Goal: Check status

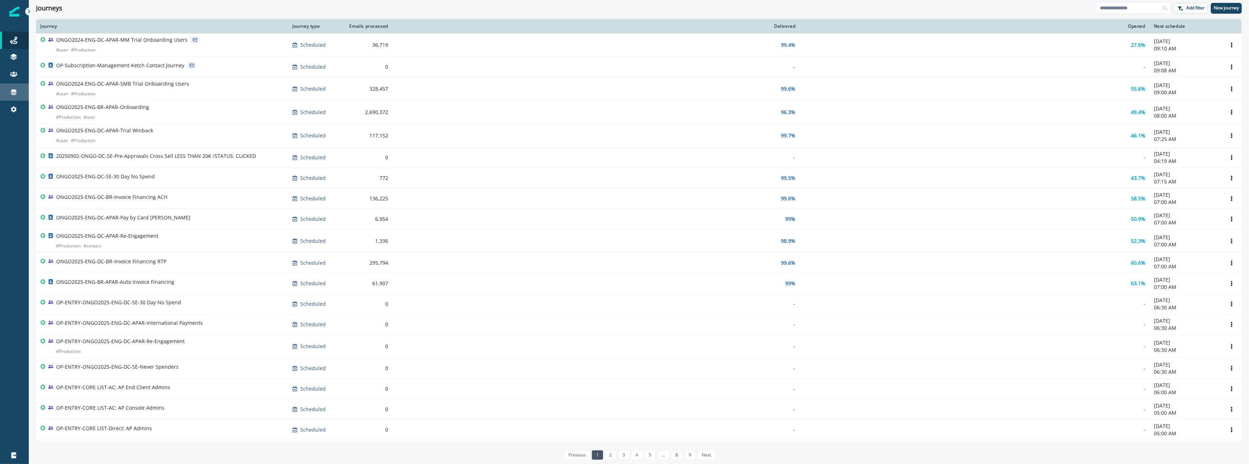
click at [19, 84] on link "Connections" at bounding box center [14, 92] width 29 height 17
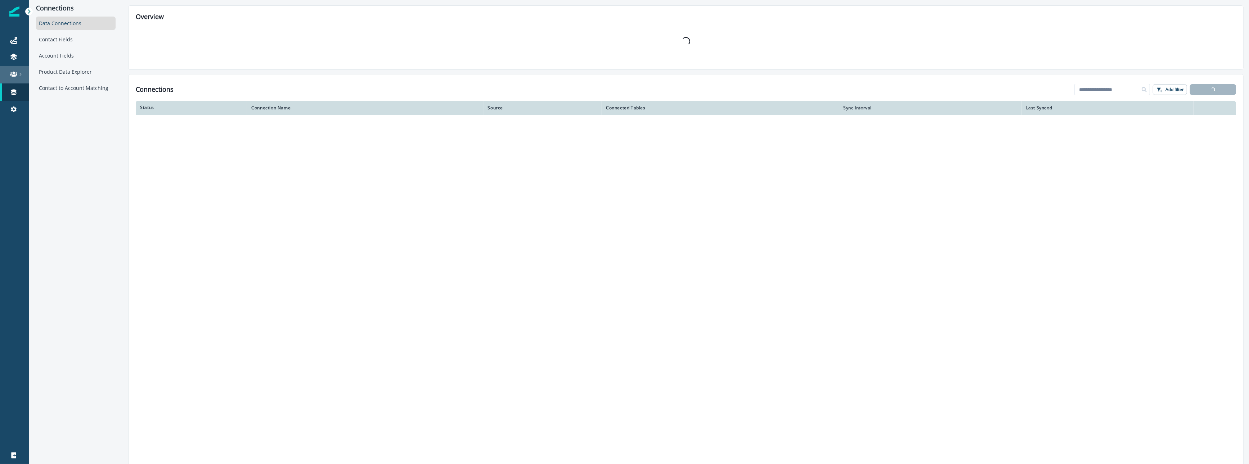
click at [17, 76] on div at bounding box center [14, 74] width 23 height 7
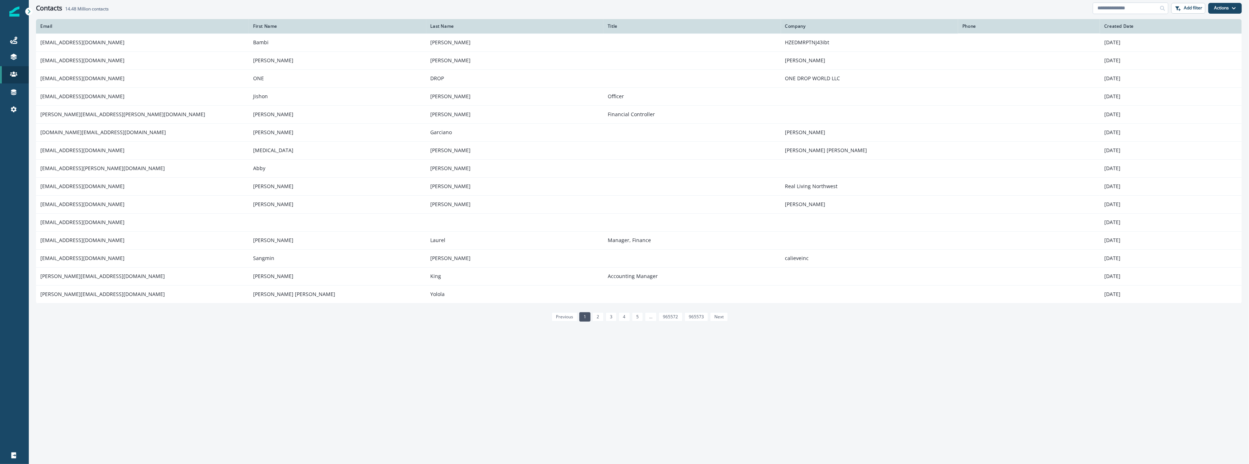
click at [1122, 10] on input at bounding box center [1131, 9] width 76 height 12
paste input "**********"
type input "**********"
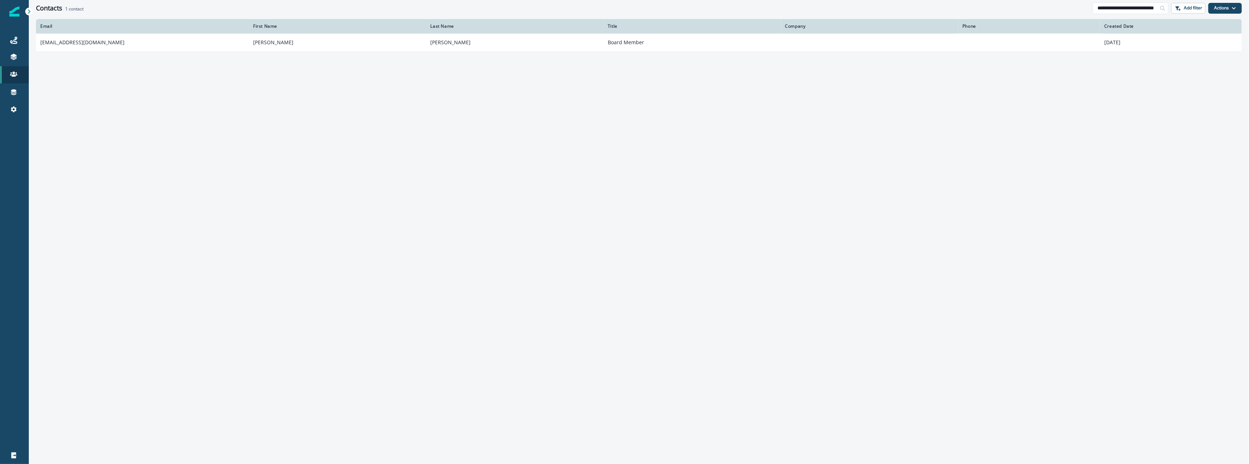
click at [212, 55] on div "Email First Name Last Name Title Company Phone Created Date [EMAIL_ADDRESS][DOM…" at bounding box center [639, 241] width 1220 height 445
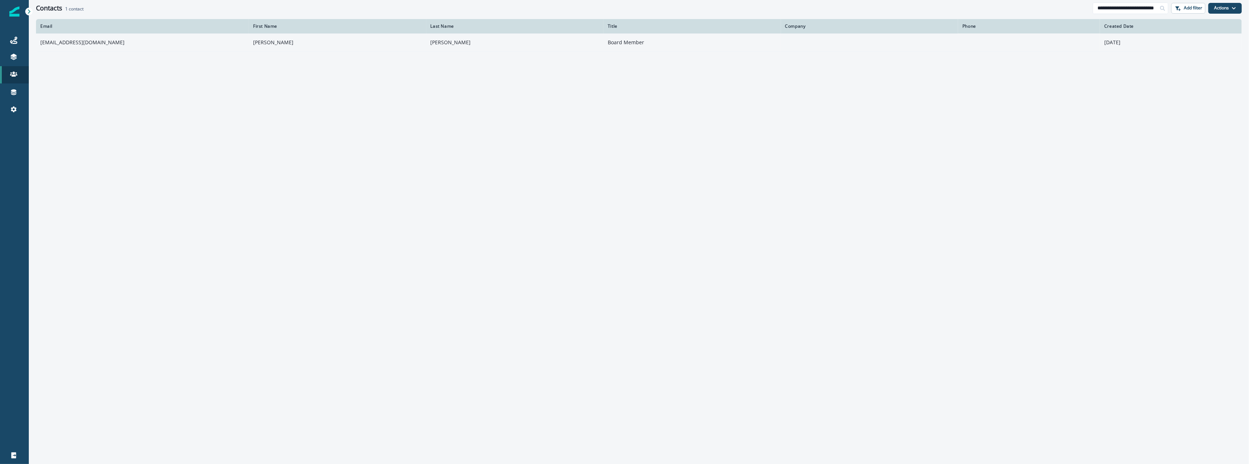
click at [198, 42] on td "[EMAIL_ADDRESS][DOMAIN_NAME]" at bounding box center [142, 42] width 213 height 18
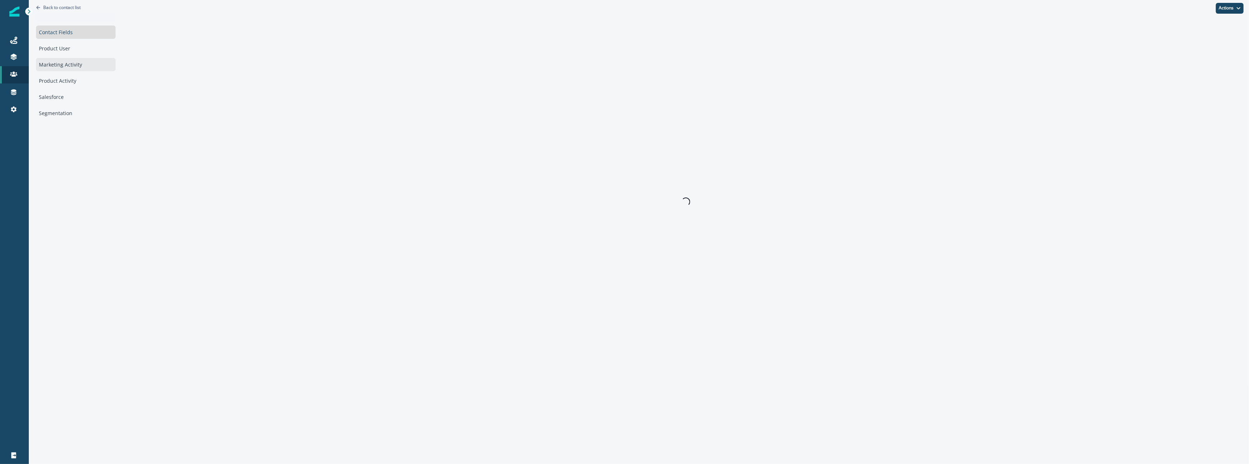
click at [69, 69] on div "Marketing Activity" at bounding box center [76, 64] width 80 height 13
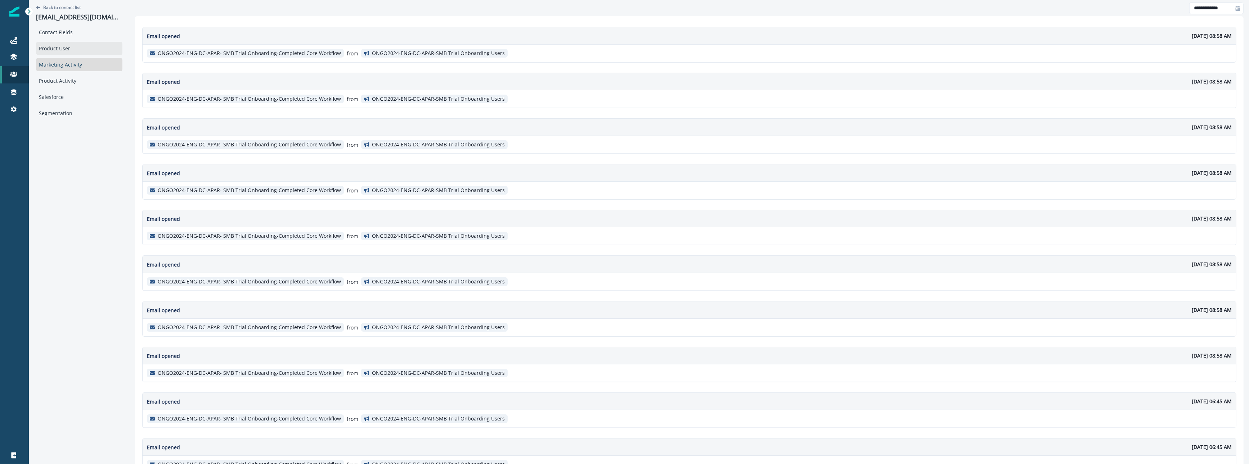
click at [42, 48] on div "Product User" at bounding box center [79, 48] width 86 height 13
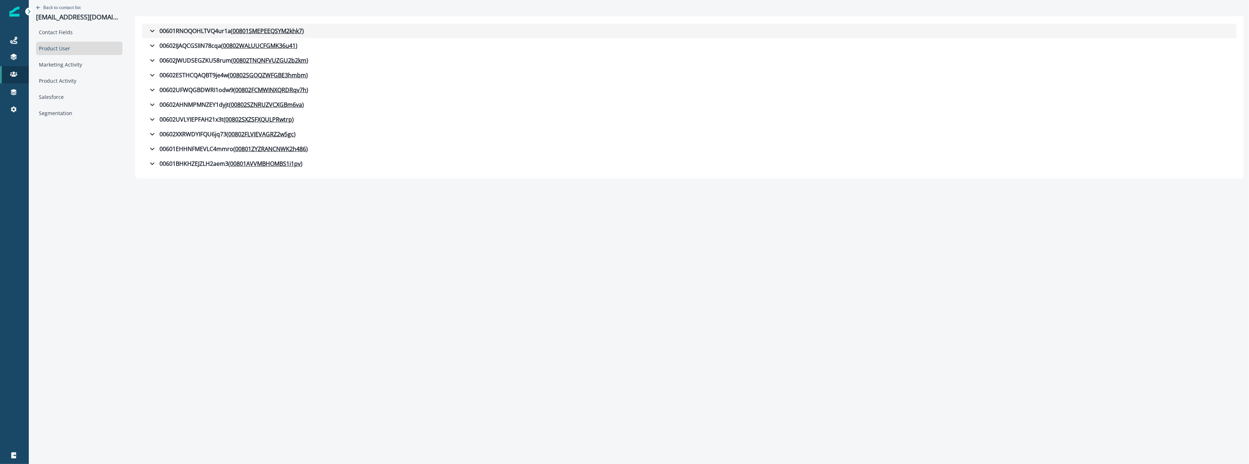
click at [172, 29] on div "00601RNOQOHLTVQ4ur1a ( 00801SMEPEEQSYM2khk7 )" at bounding box center [226, 31] width 156 height 9
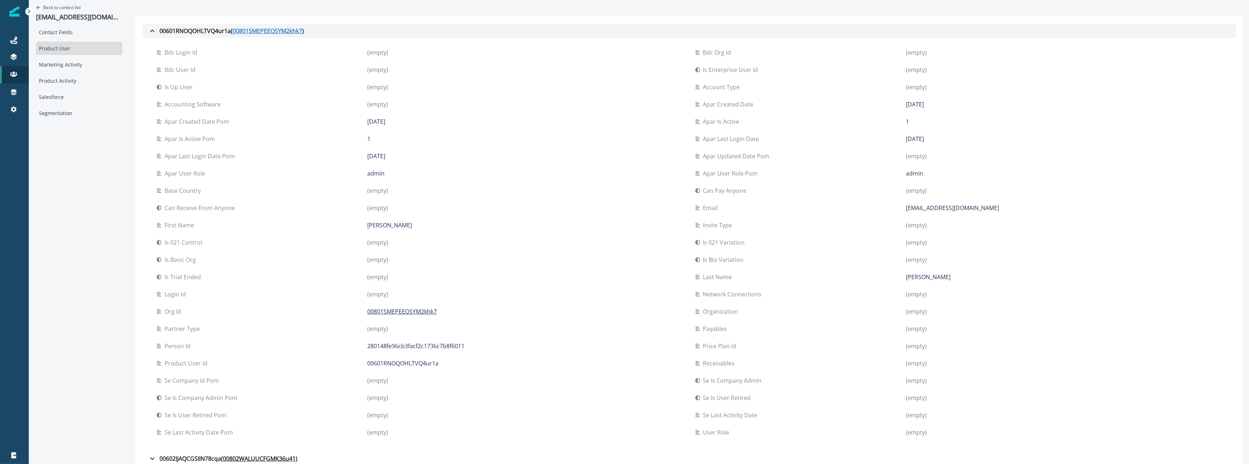
click at [282, 32] on u "00801SMEPEEQSYM2khk7" at bounding box center [267, 31] width 69 height 9
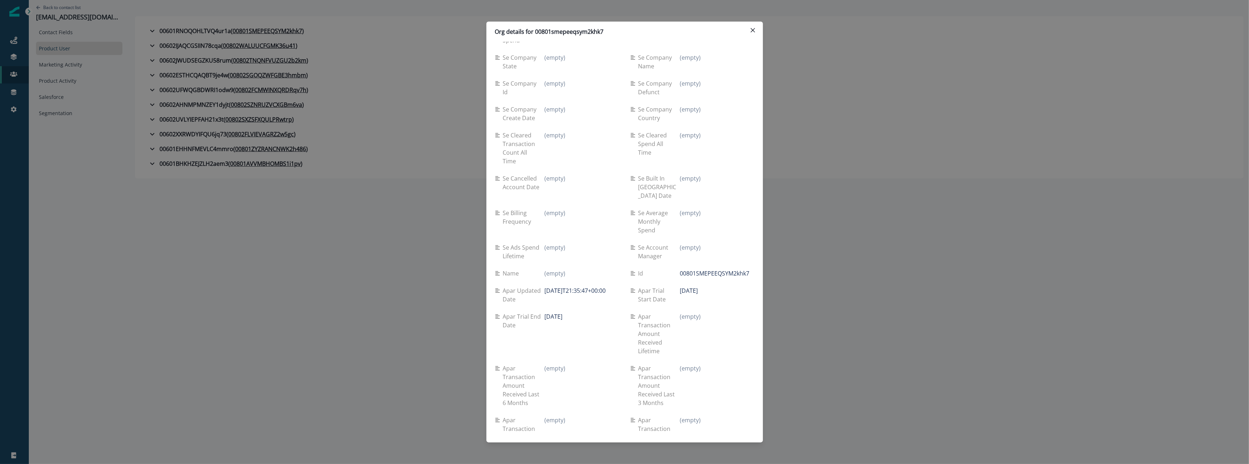
scroll to position [749, 0]
click at [589, 35] on p "Org details for 00801smepeeqsym2khk7" at bounding box center [549, 31] width 109 height 9
copy p "00801smepeeqsym2khk7"
click at [402, 23] on div "Org details for 00801smepeeqsym2khk7 Se travel spend lifetime (empty) Se spend …" at bounding box center [624, 232] width 1249 height 464
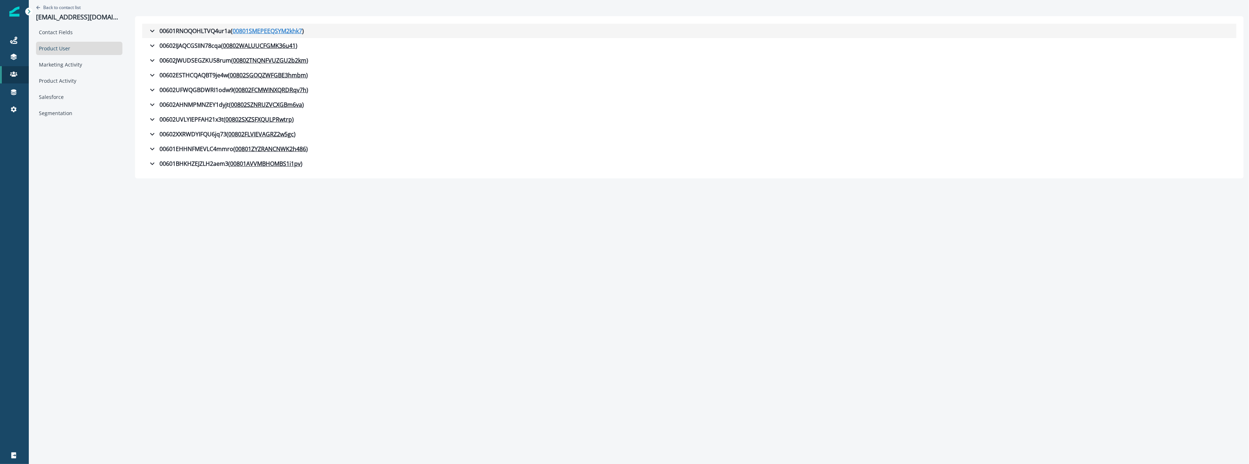
click at [280, 31] on u "00801SMEPEEQSYM2khk7" at bounding box center [267, 31] width 69 height 9
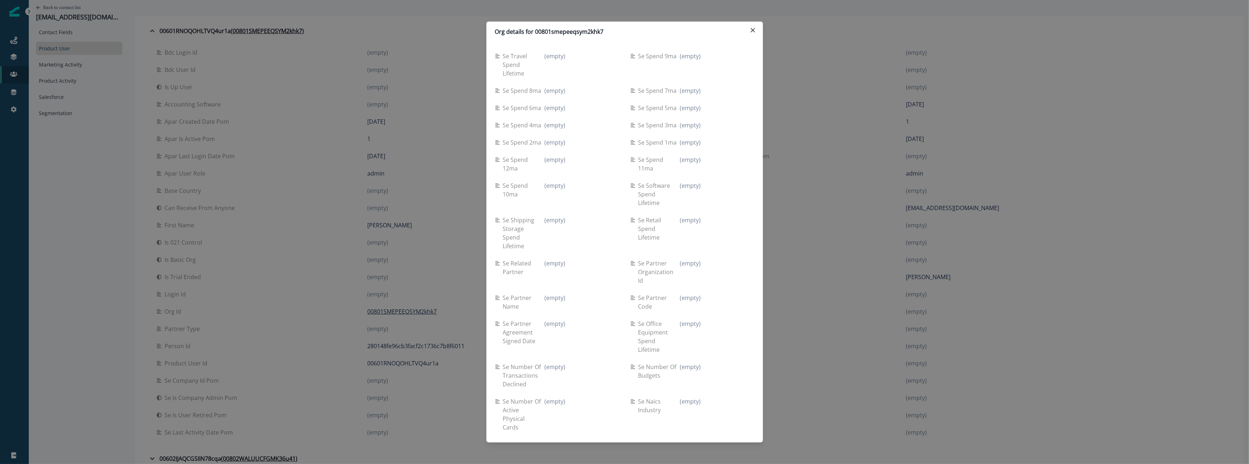
click at [1069, 195] on div "Org details for 00801smepeeqsym2khk7 Se travel spend lifetime (empty) Se spend …" at bounding box center [624, 232] width 1249 height 464
click at [1069, 195] on div "Can pay anyone (empty)" at bounding box center [958, 190] width 527 height 17
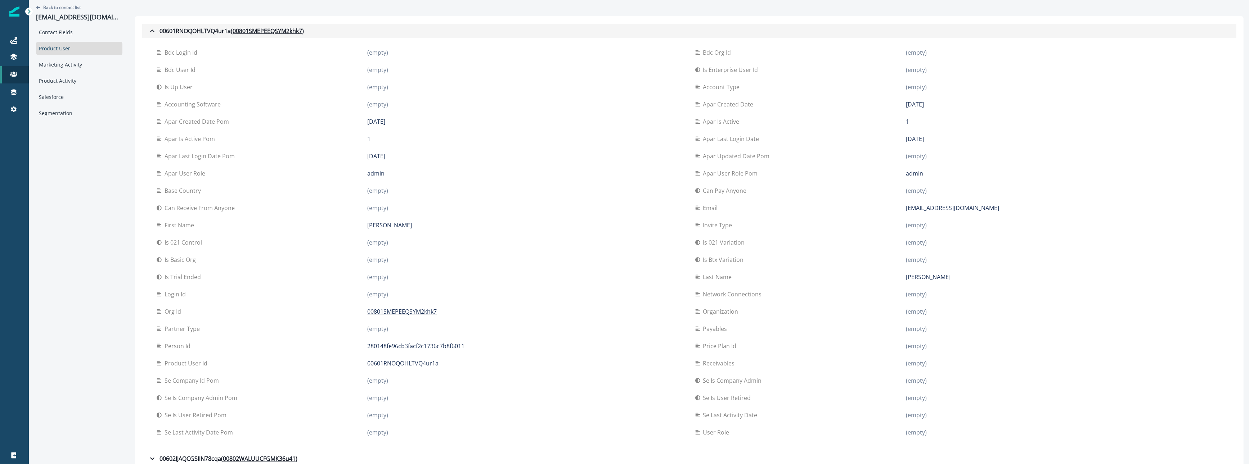
click at [152, 30] on icon "button" at bounding box center [152, 31] width 9 height 9
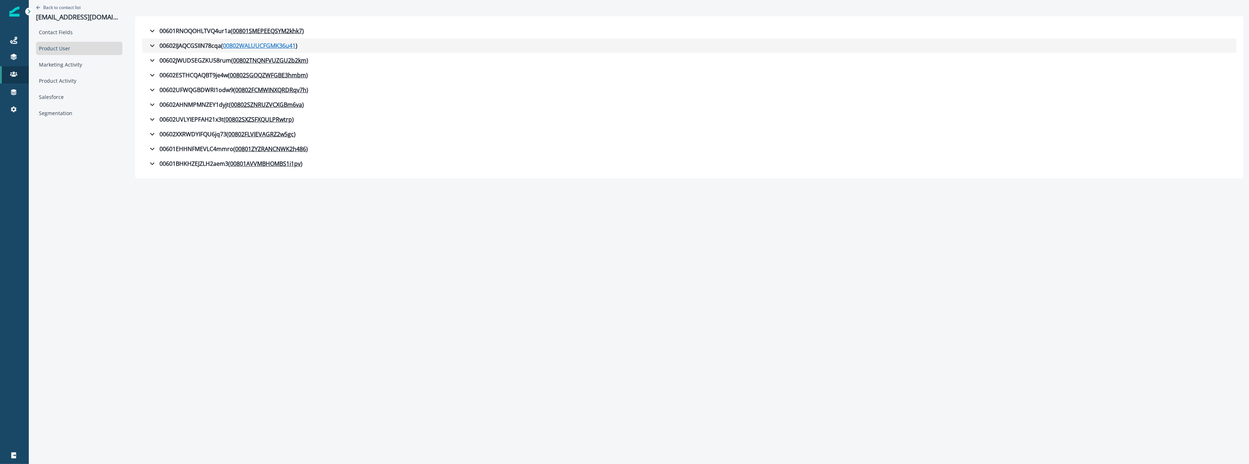
click at [224, 43] on u "00802WALUUCFGMK36u41" at bounding box center [259, 45] width 73 height 9
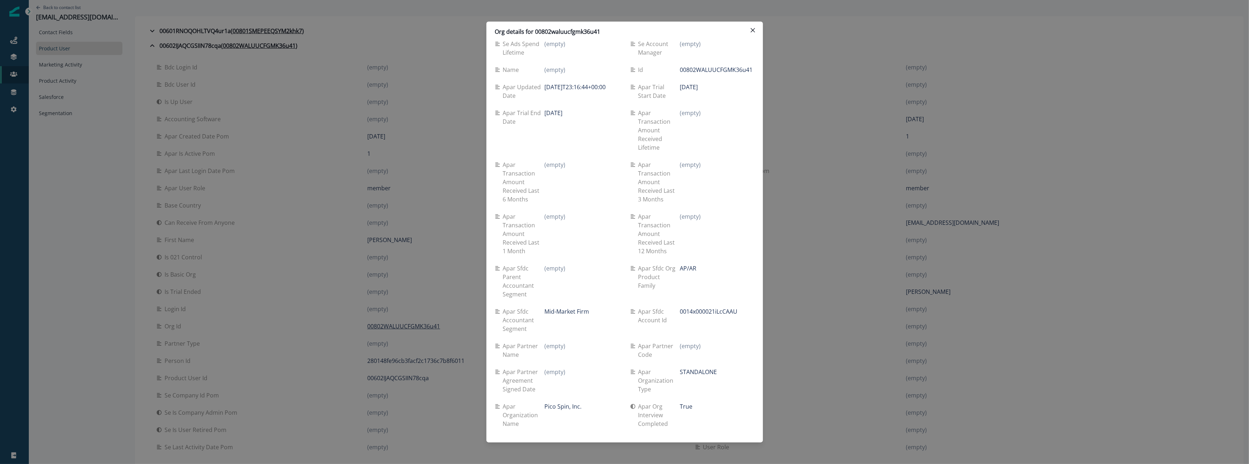
scroll to position [960, 0]
click at [318, 274] on div "Org details for 00802waluucfgmk36u41 Se travel spend lifetime (empty) Se spend …" at bounding box center [624, 232] width 1249 height 464
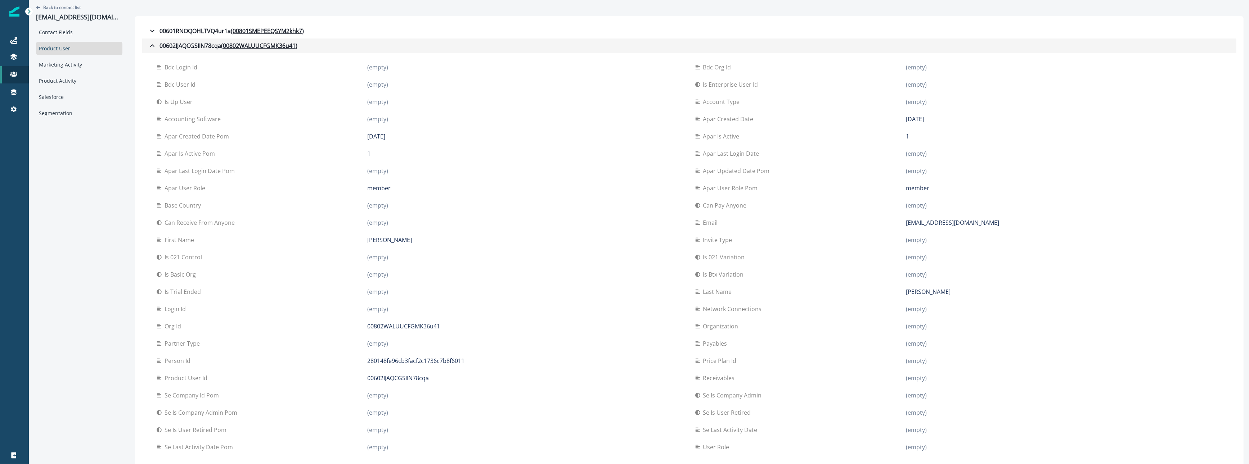
click at [154, 45] on icon "button" at bounding box center [152, 45] width 9 height 9
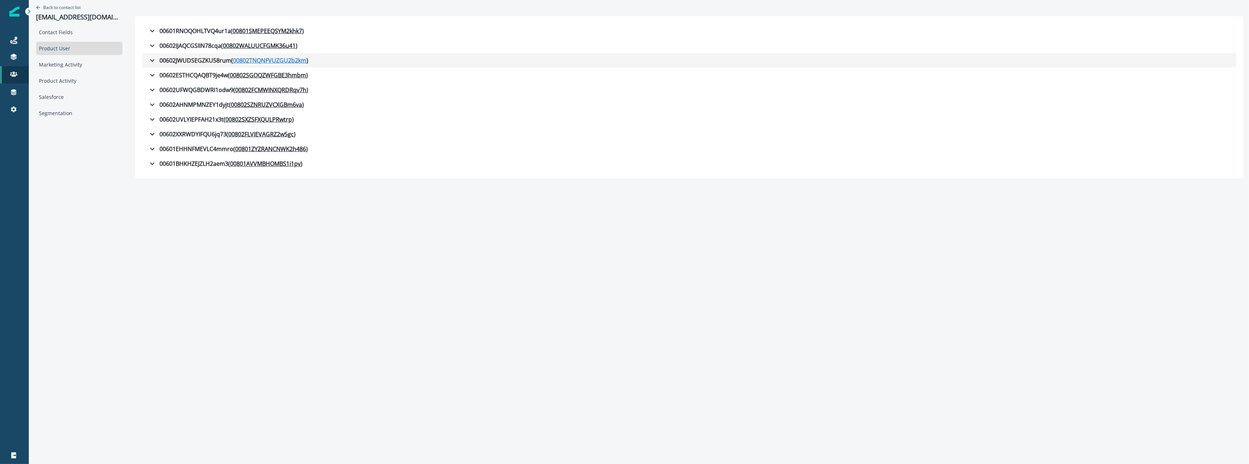
click at [255, 61] on u "00802TNQNFVUZGU2b2km" at bounding box center [269, 60] width 73 height 9
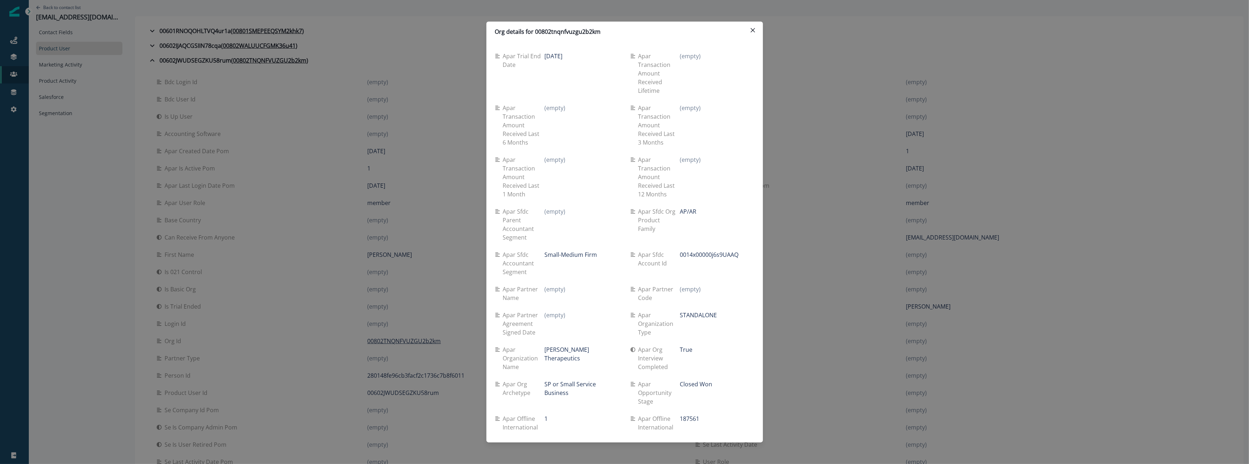
scroll to position [1010, 0]
click at [211, 146] on div "Org details for 00802tnqnfvuzgu2b2km Se travel spend lifetime (empty) Se spend …" at bounding box center [624, 232] width 1249 height 464
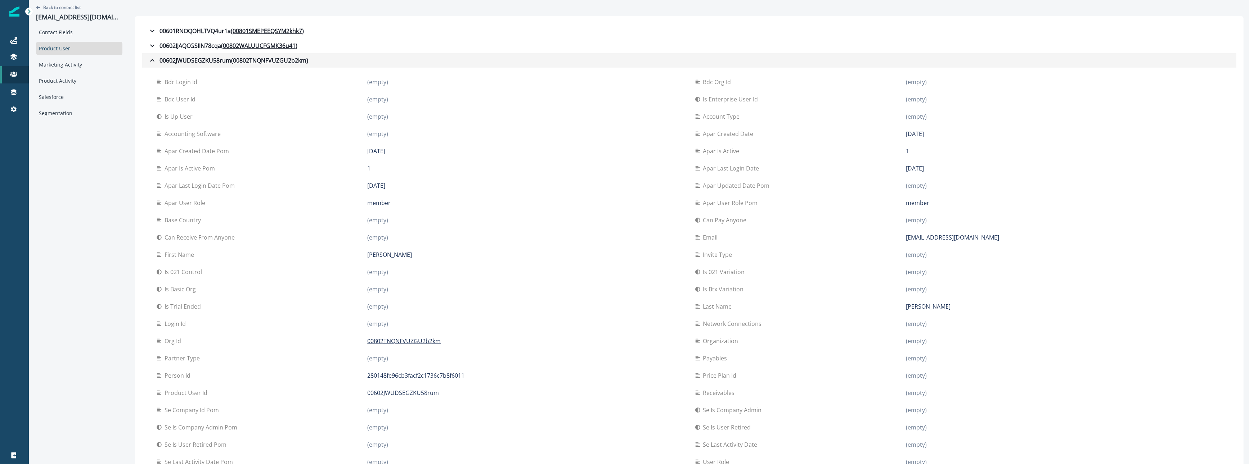
click at [146, 62] on button "00602JWUDSEGZKU58rum ( 00802TNQNFVUZGU2b2km )" at bounding box center [689, 60] width 1094 height 14
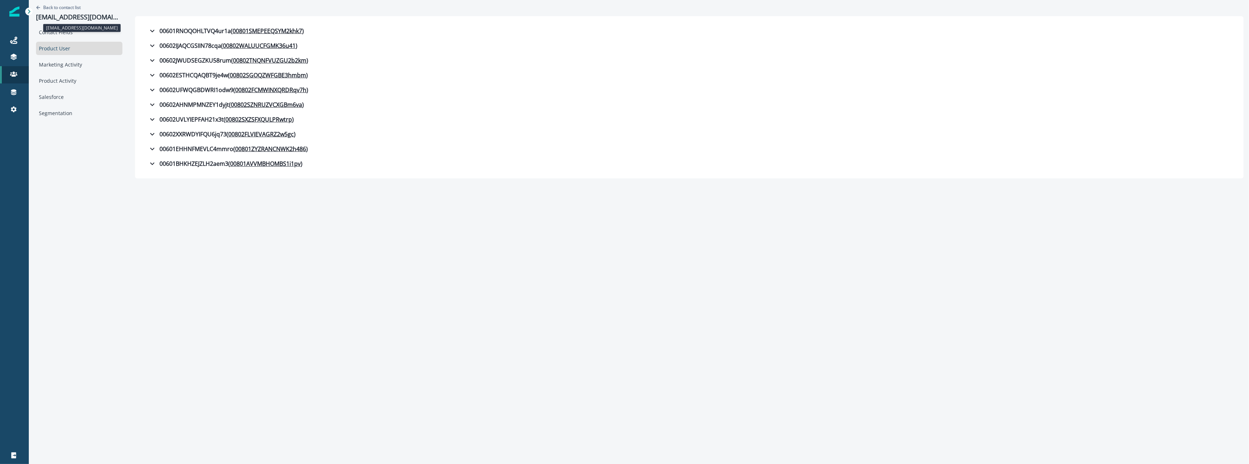
click at [59, 19] on p "[EMAIL_ADDRESS][DOMAIN_NAME]" at bounding box center [79, 17] width 86 height 8
copy p "[EMAIL_ADDRESS][DOMAIN_NAME]"
click at [37, 131] on div "Back to contact list [EMAIL_ADDRESS][DOMAIN_NAME] Contact Fields Product User M…" at bounding box center [79, 89] width 101 height 179
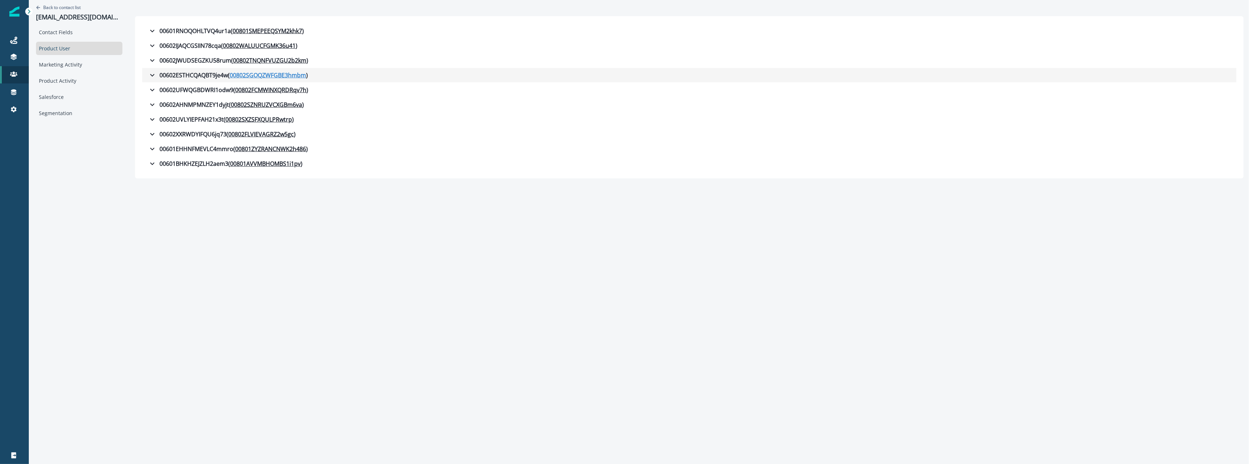
click at [262, 73] on u "00802SGOQZWFGBE3hmbm" at bounding box center [268, 75] width 76 height 9
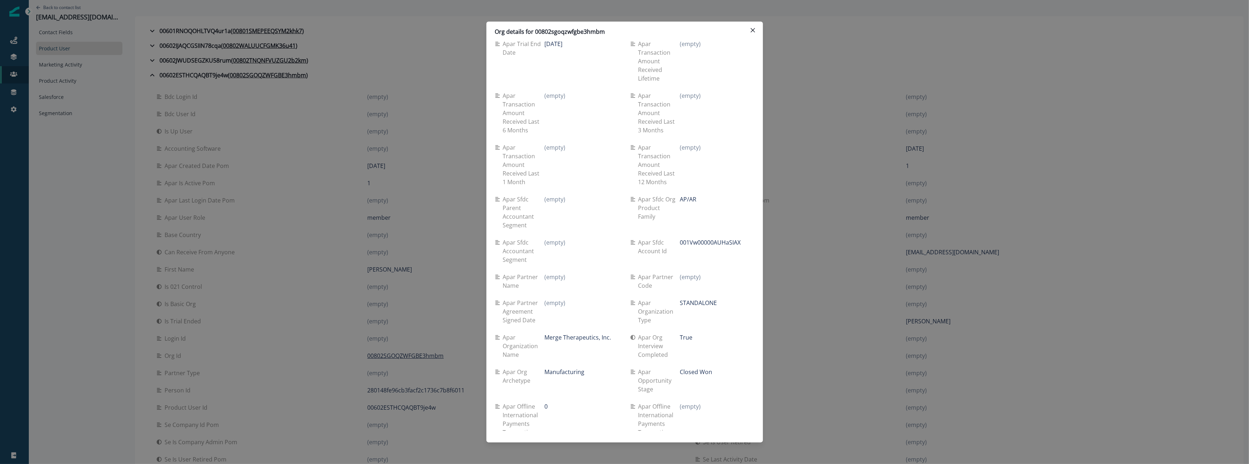
scroll to position [1031, 0]
click at [292, 125] on div "Org details for 00802sgoqzwfgbe3hmbm Se travel spend lifetime (empty) Se spend …" at bounding box center [624, 232] width 1249 height 464
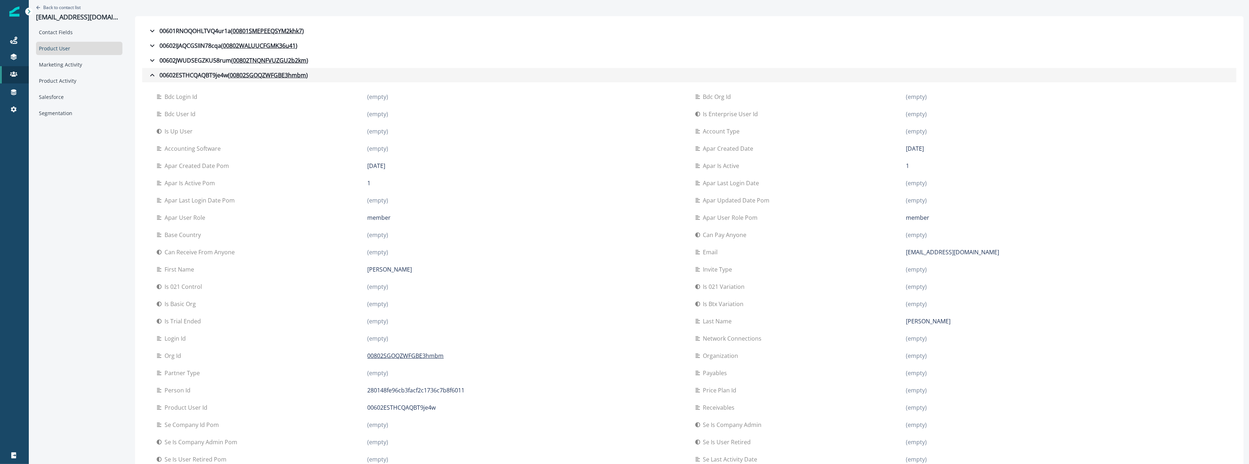
click at [151, 81] on button "00602ESTHCQAQBT9je4w ( 00802SGOQZWFGBE3hmbm )" at bounding box center [689, 75] width 1094 height 14
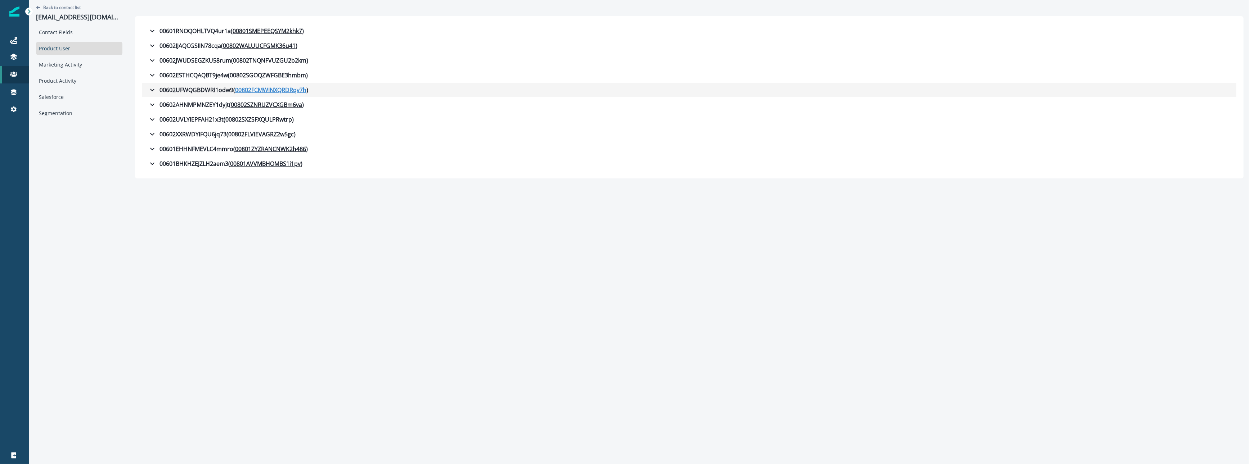
click at [257, 91] on u "00802FCMWINXQRDRqv7h" at bounding box center [270, 90] width 71 height 9
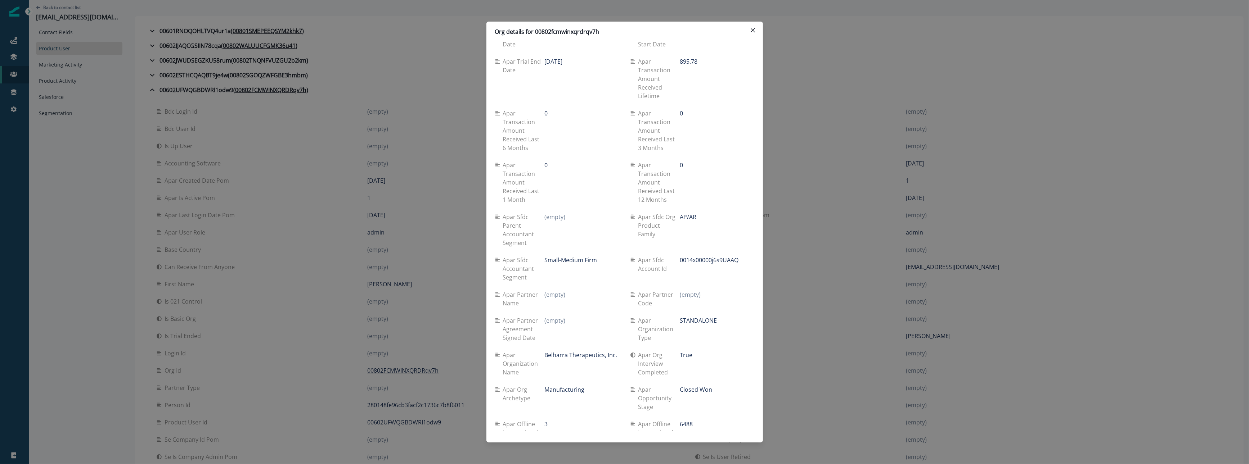
scroll to position [1029, 0]
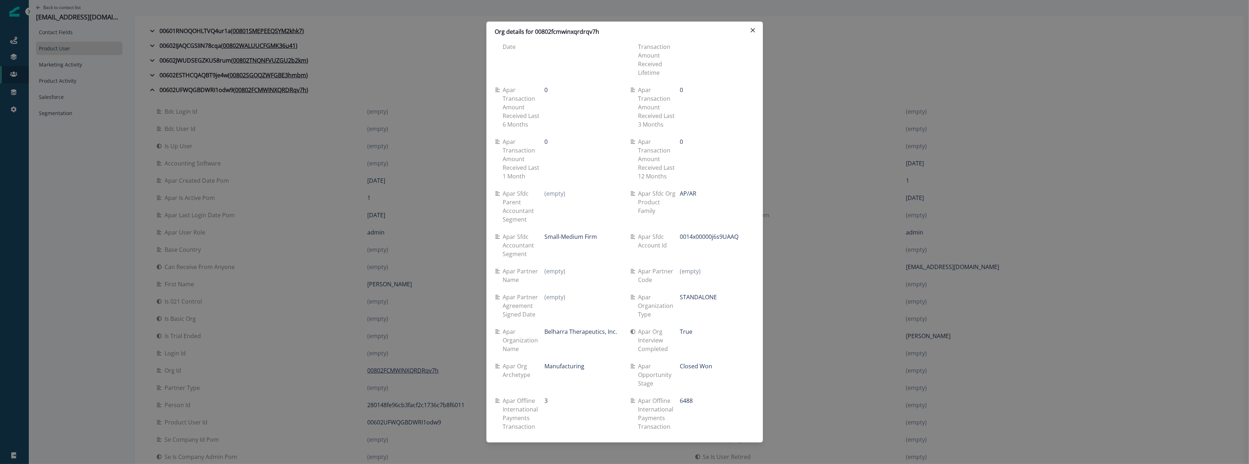
click at [283, 129] on div "Org details for 00802fcmwinxqrdrqv7h Se travel spend lifetime (empty) Se spend …" at bounding box center [624, 232] width 1249 height 464
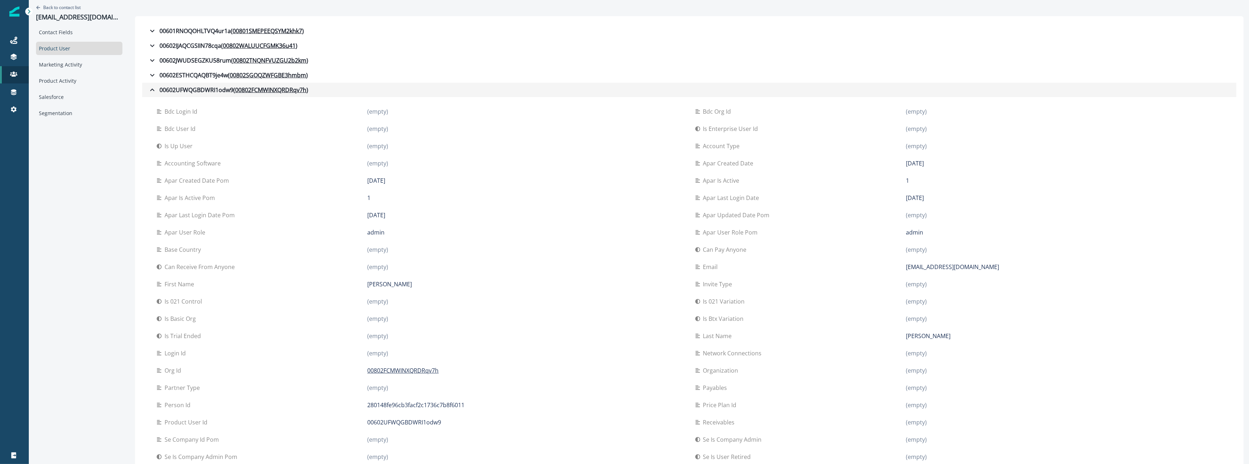
click at [153, 91] on icon "button" at bounding box center [152, 90] width 9 height 9
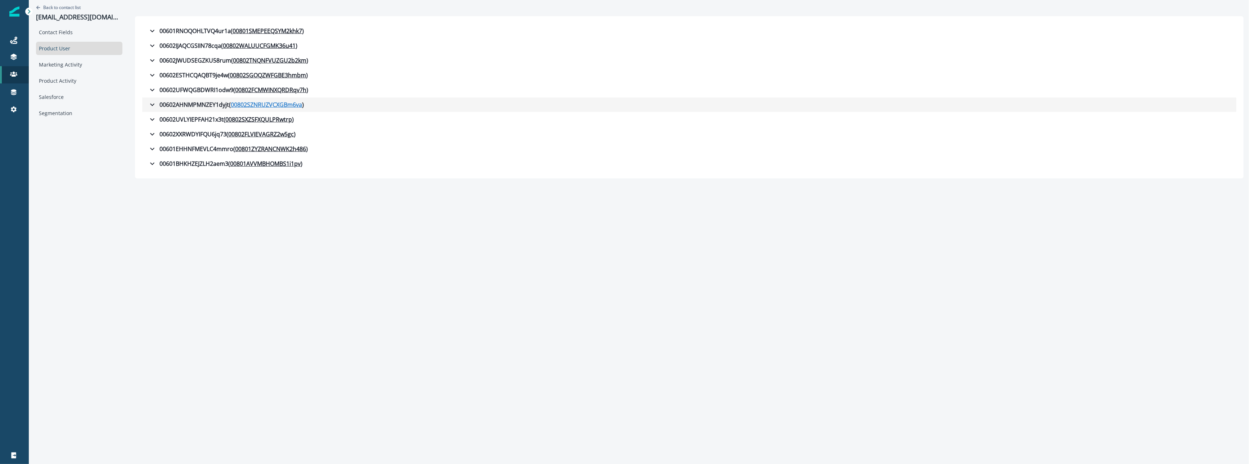
click at [252, 107] on u "00802SZNRUZVCXGBm6va" at bounding box center [266, 104] width 71 height 9
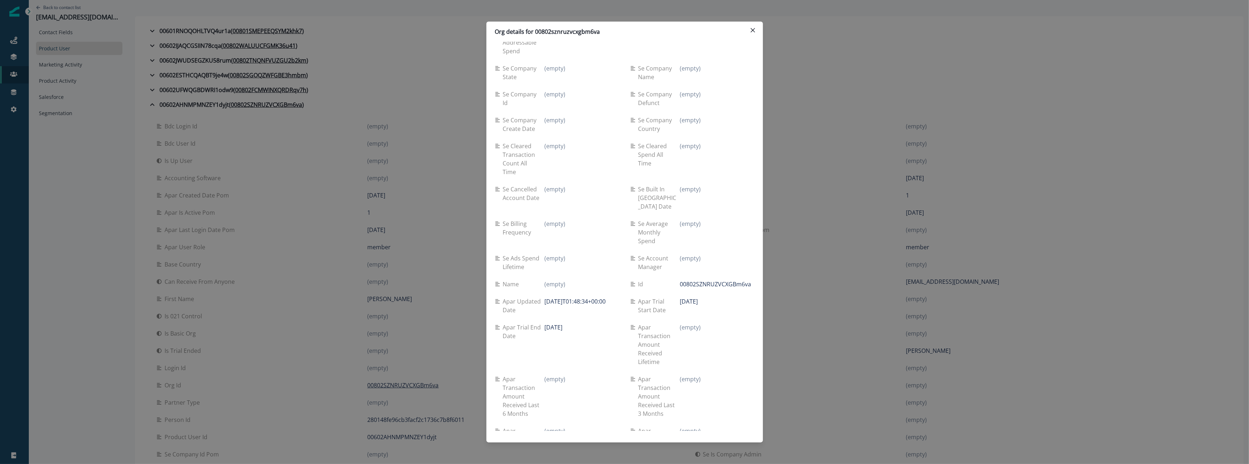
scroll to position [743, 0]
click at [446, 249] on div "Org details for 00802sznruzvcxgbm6va Se travel spend lifetime (empty) Se spend …" at bounding box center [624, 232] width 1249 height 464
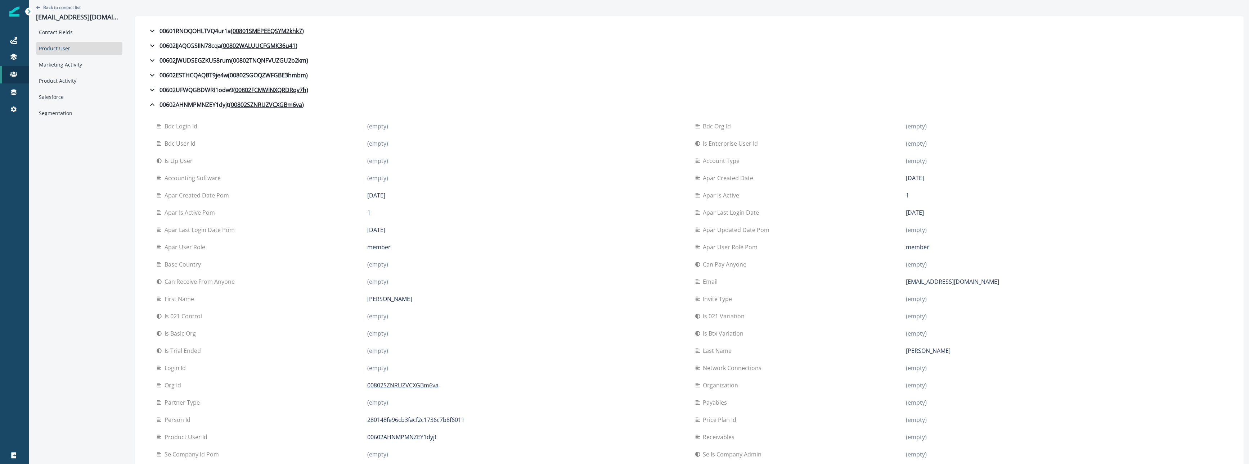
scroll to position [1, 0]
click at [145, 115] on div "bdc login id (empty) bdc org id (empty) bdc user id (empty) is enterprise user …" at bounding box center [689, 317] width 1094 height 413
click at [151, 108] on icon "button" at bounding box center [152, 103] width 9 height 9
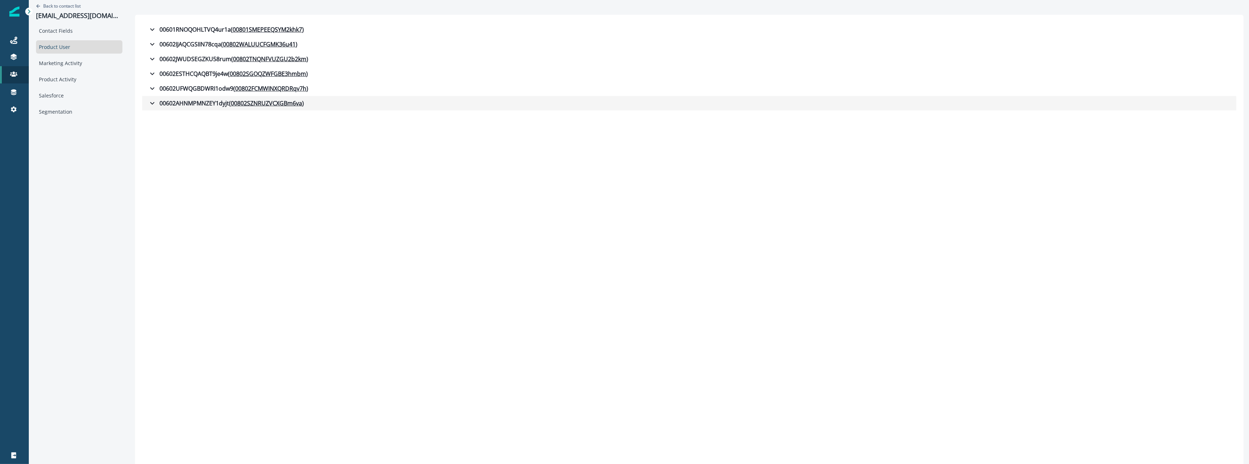
scroll to position [0, 0]
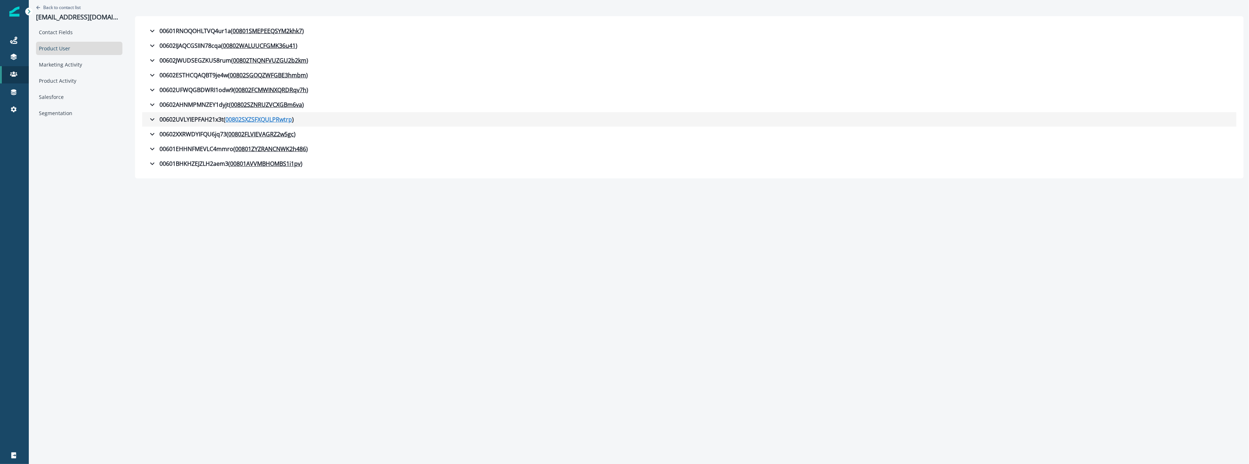
click at [258, 122] on u "00802SXZSFXQULPRwtrp" at bounding box center [258, 119] width 67 height 9
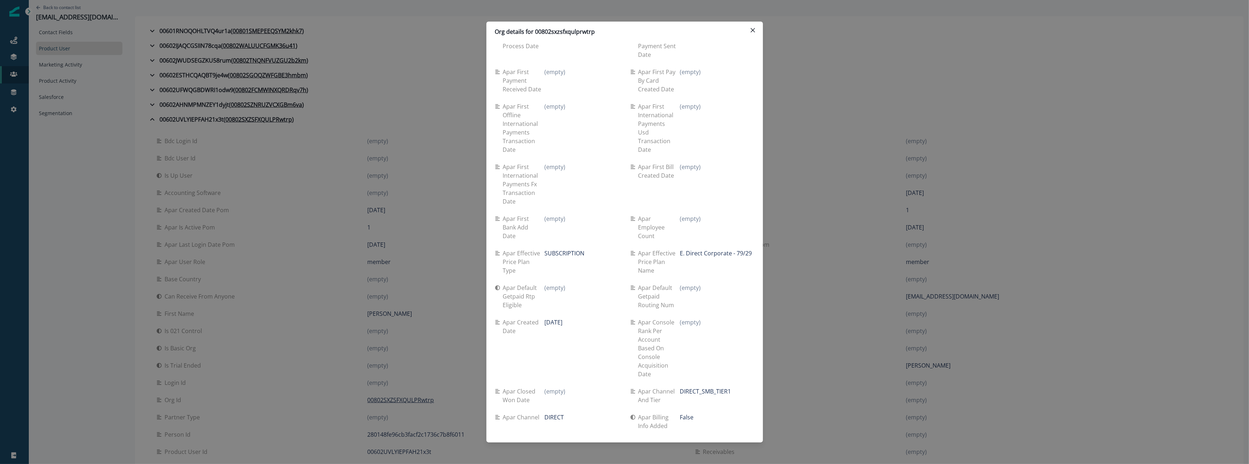
scroll to position [2833, 0]
click at [282, 57] on div "Org details for 00802sxzsfxqulprwtrp Se travel spend lifetime (empty) Se spend …" at bounding box center [624, 232] width 1249 height 464
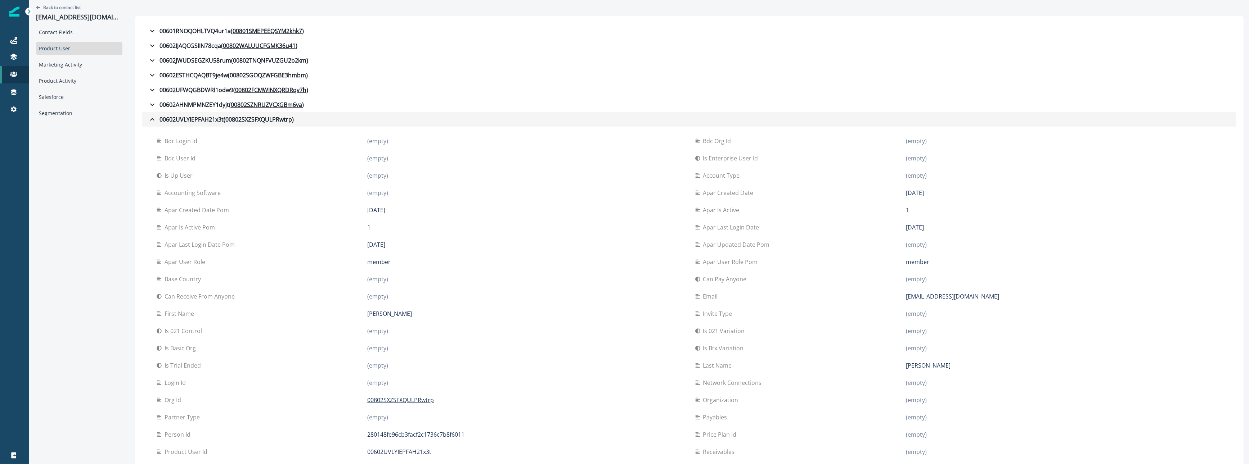
click at [149, 121] on icon "button" at bounding box center [152, 119] width 9 height 9
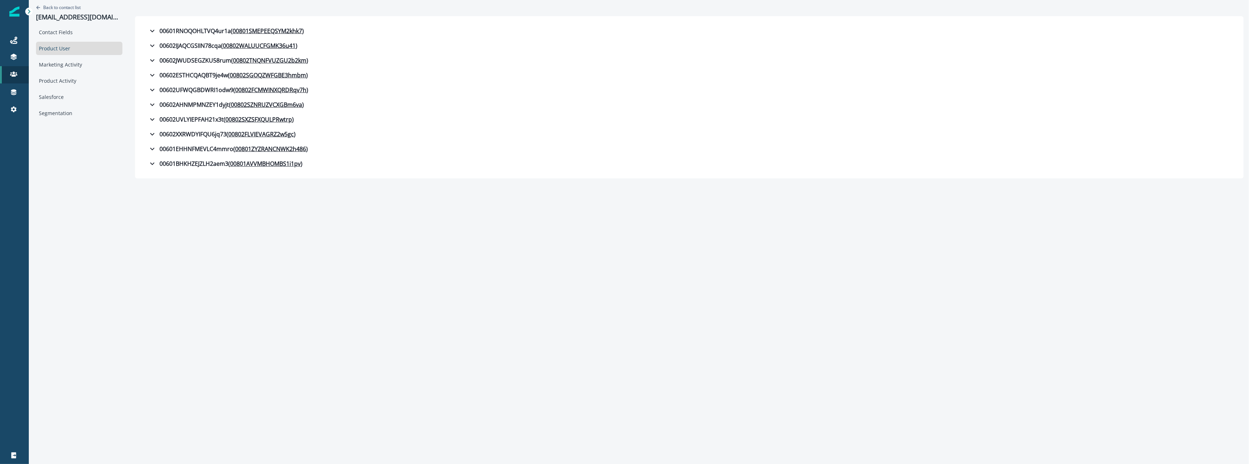
click at [247, 142] on div "00601EHHNFMEVLC4mmro ( 00801ZYZRANCNWK2h486 ) bdc login id (empty) bdc org id (…" at bounding box center [689, 148] width 1094 height 15
click at [247, 138] on u "00802FLVIEVAGRZ2w5gc" at bounding box center [261, 134] width 66 height 9
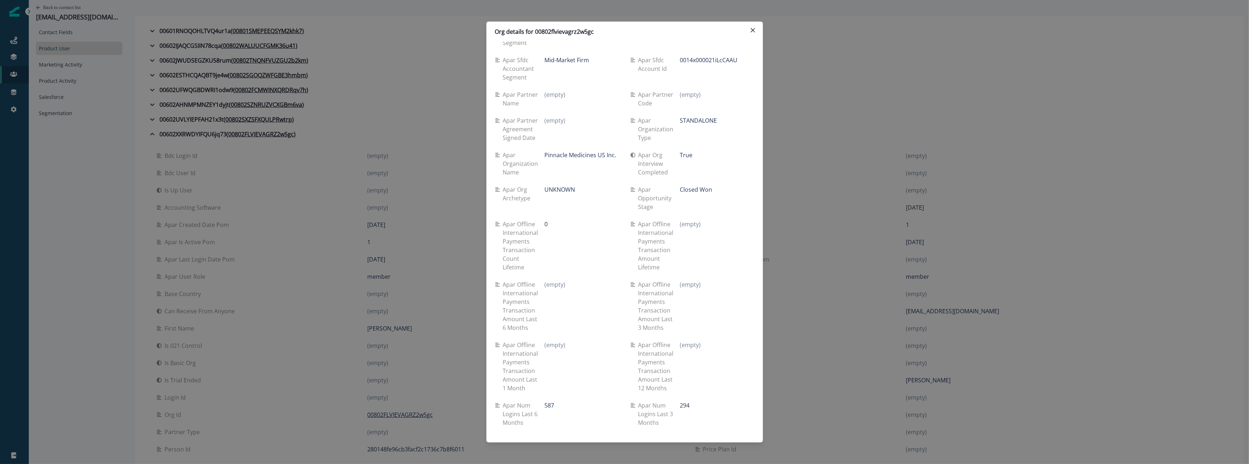
scroll to position [1176, 0]
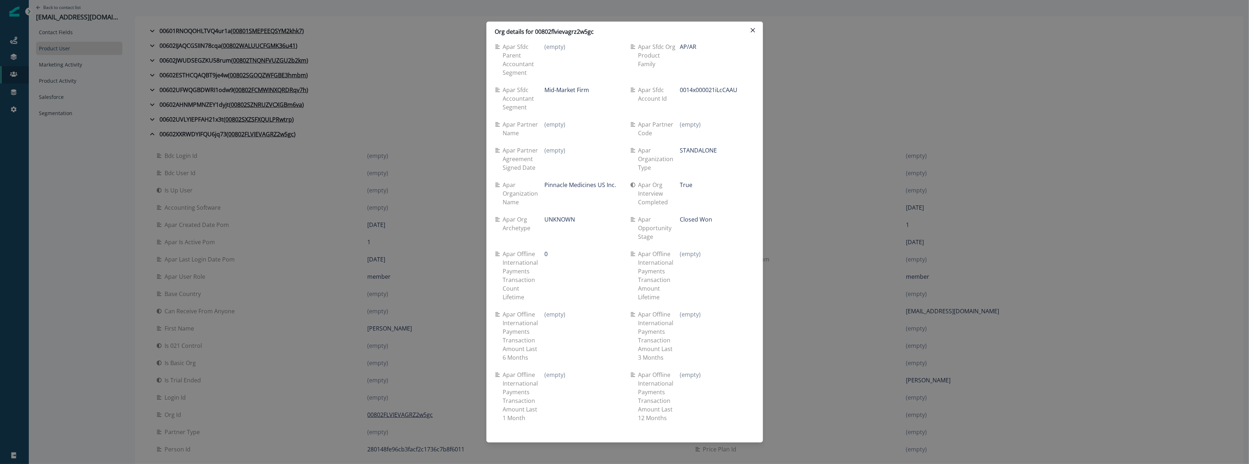
click at [297, 140] on div "Org details for 00802flvievagrz2w5gc Se travel spend lifetime (empty) Se spend …" at bounding box center [624, 232] width 1249 height 464
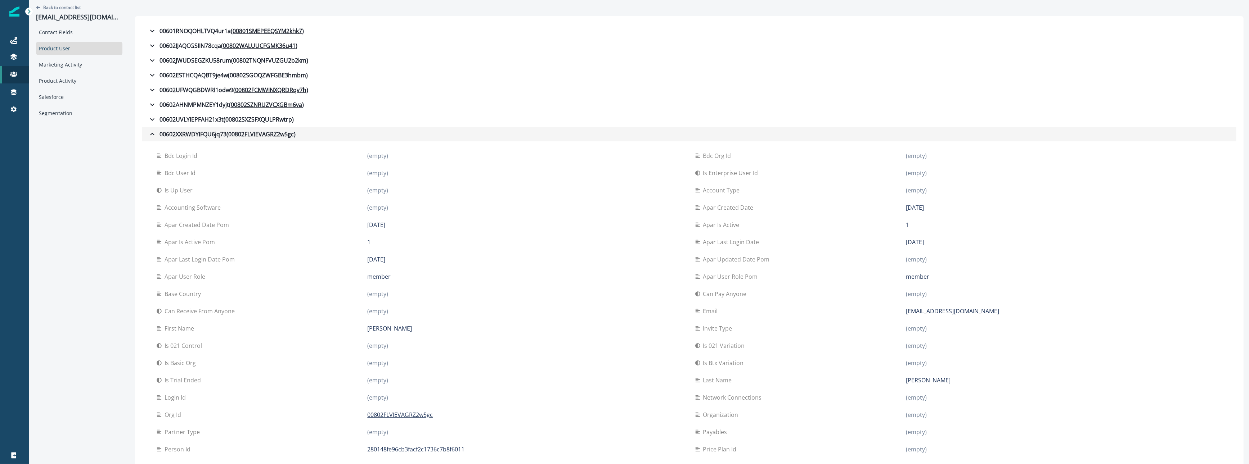
click at [149, 135] on icon "button" at bounding box center [152, 134] width 9 height 9
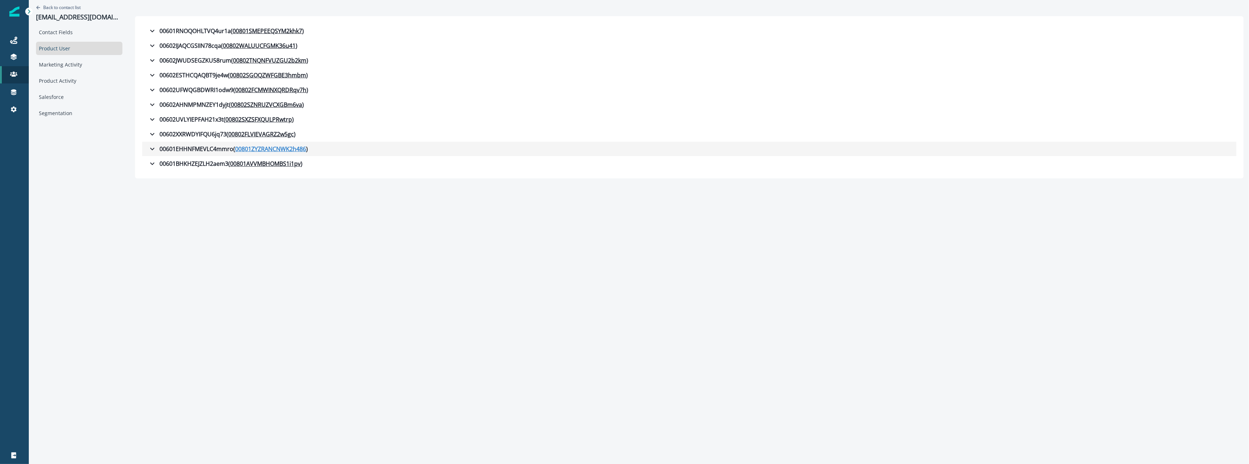
click at [281, 153] on u "00801ZYZRANCNWK2h486" at bounding box center [270, 149] width 71 height 9
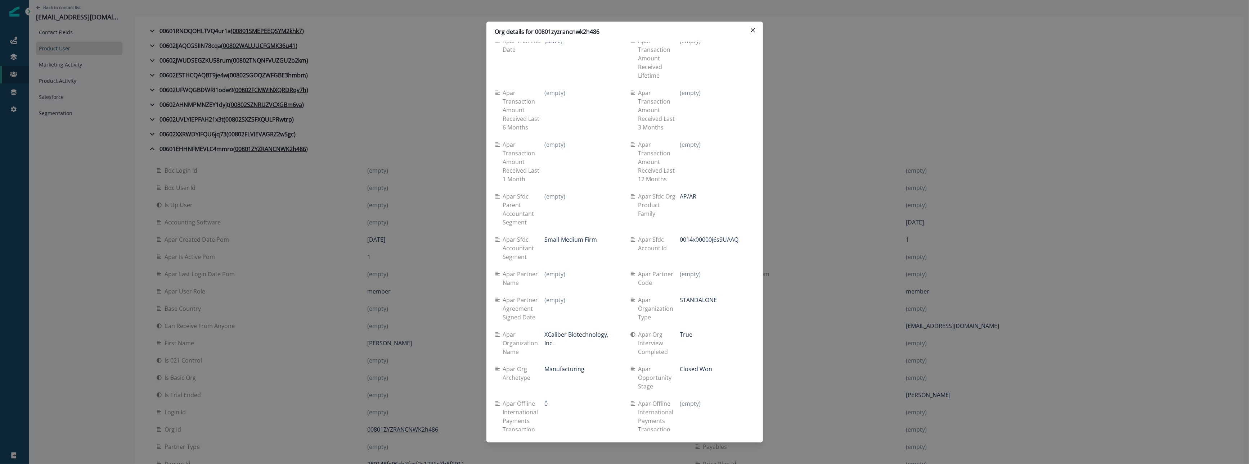
scroll to position [1009, 0]
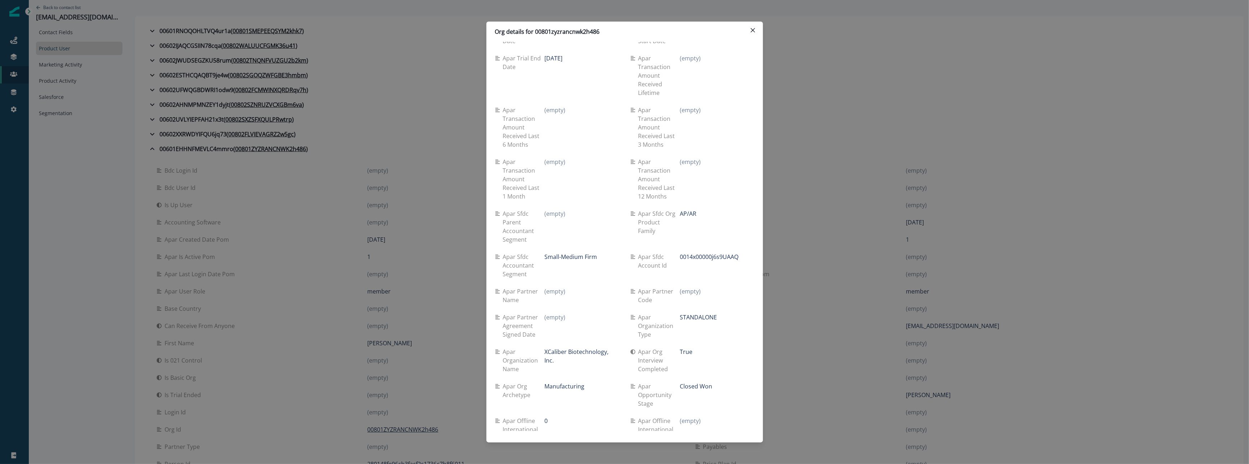
click at [332, 166] on div "Org details for 00801zyzrancnwk2h486 Se travel spend lifetime (empty) Se spend …" at bounding box center [624, 232] width 1249 height 464
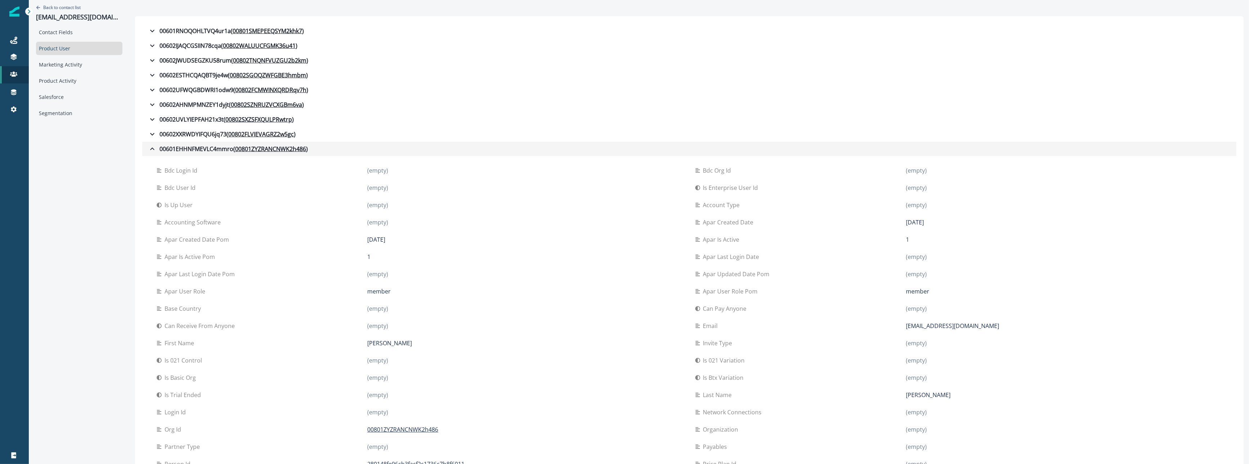
click at [153, 149] on icon "button" at bounding box center [152, 149] width 4 height 3
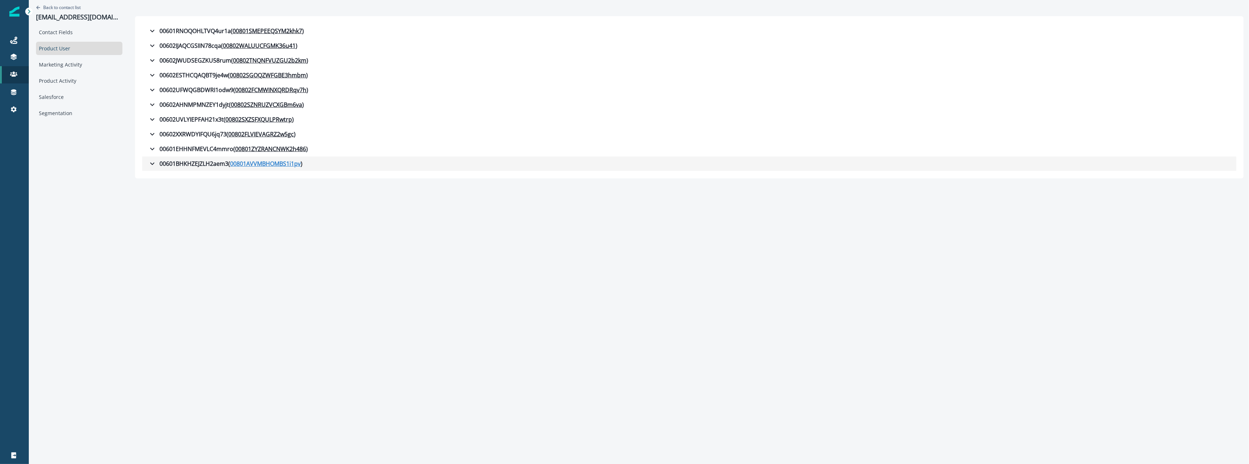
click at [258, 165] on u "00801AVVMBHOMBS1i1pv" at bounding box center [265, 163] width 71 height 9
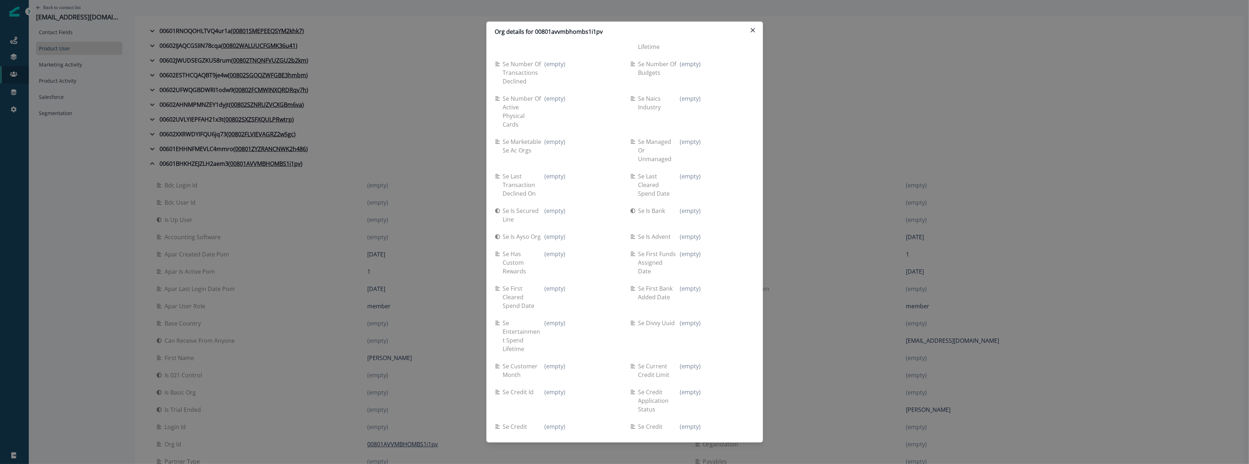
scroll to position [891, 0]
click at [163, 175] on div "Org details for 00801avvmbhombs1i1pv Se travel spend lifetime (empty) Se spend …" at bounding box center [624, 232] width 1249 height 464
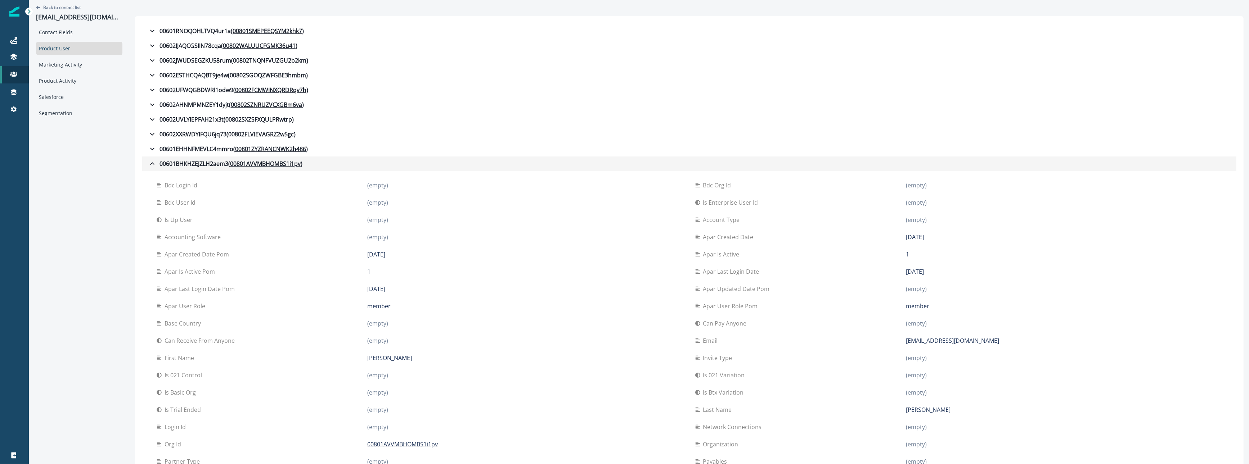
click at [152, 166] on icon "button" at bounding box center [152, 163] width 9 height 9
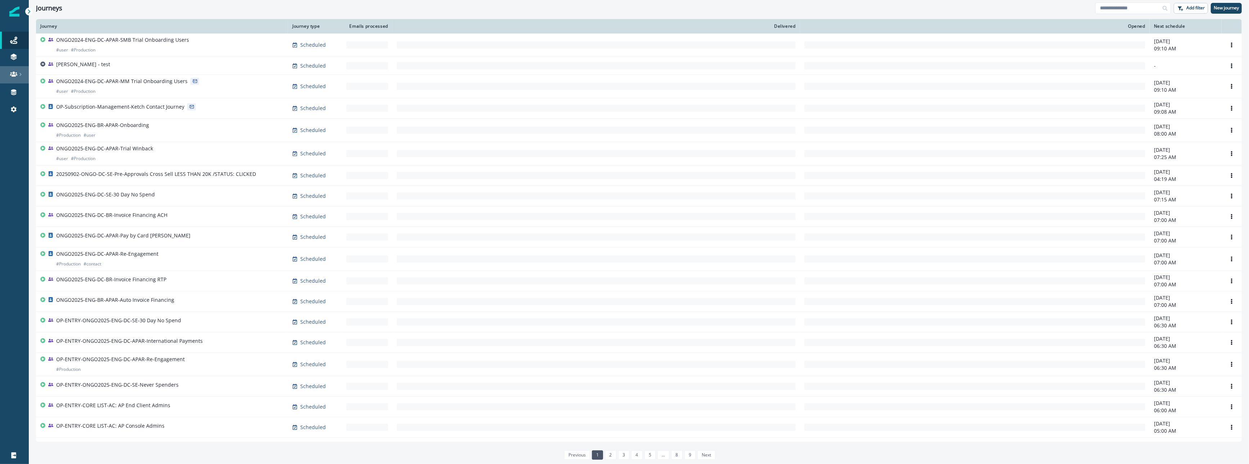
click at [12, 76] on icon at bounding box center [13, 74] width 7 height 5
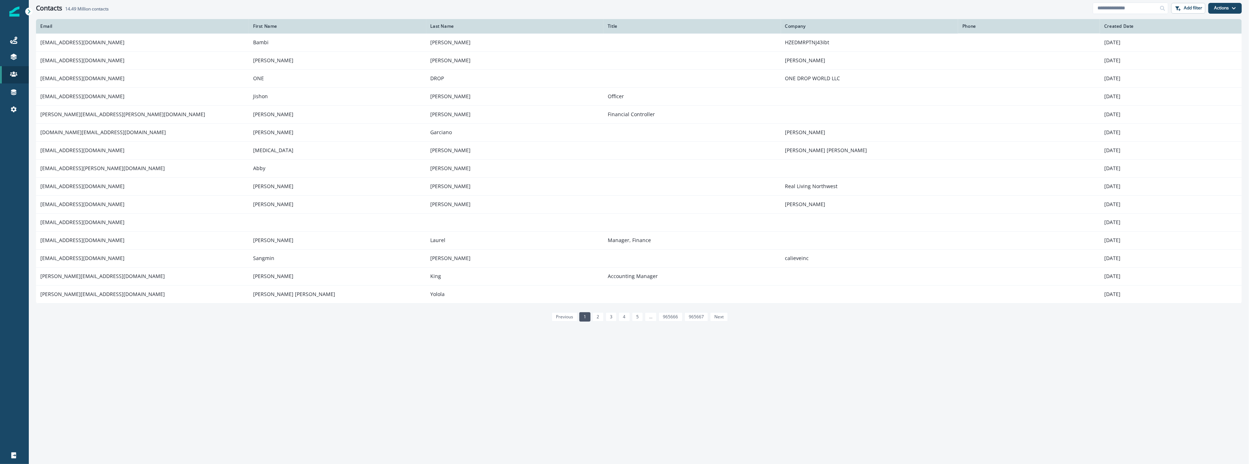
click at [1126, 1] on div "Contacts 14.49 Million contacts Add filter Actions Create Contact Import Contac…" at bounding box center [639, 8] width 1220 height 16
click at [1133, 7] on input at bounding box center [1131, 9] width 76 height 12
paste input "**********"
type input "**********"
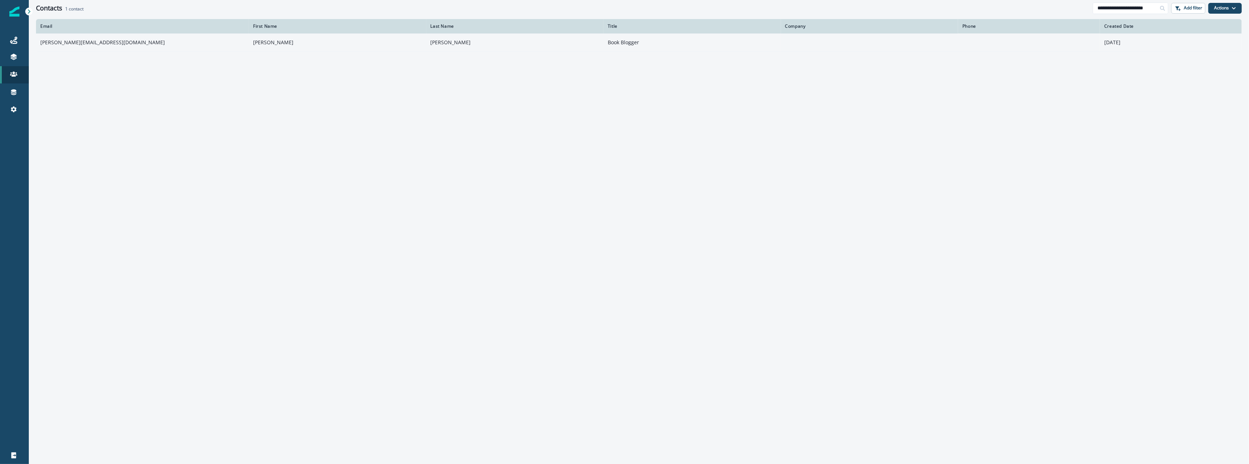
click at [111, 41] on td "kelly@kellyschuknecht.com" at bounding box center [142, 42] width 213 height 18
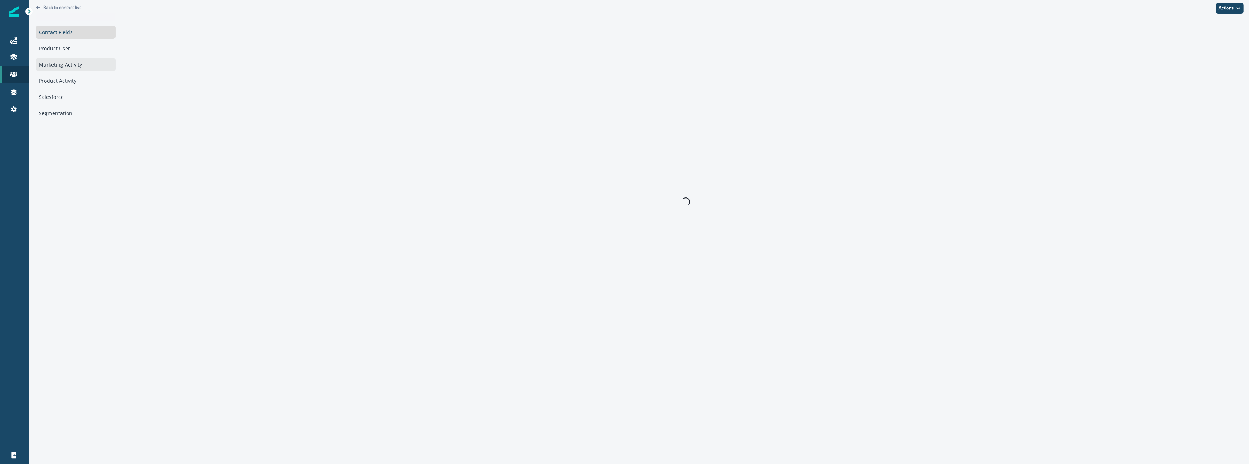
click at [96, 64] on div "Marketing Activity" at bounding box center [76, 64] width 80 height 13
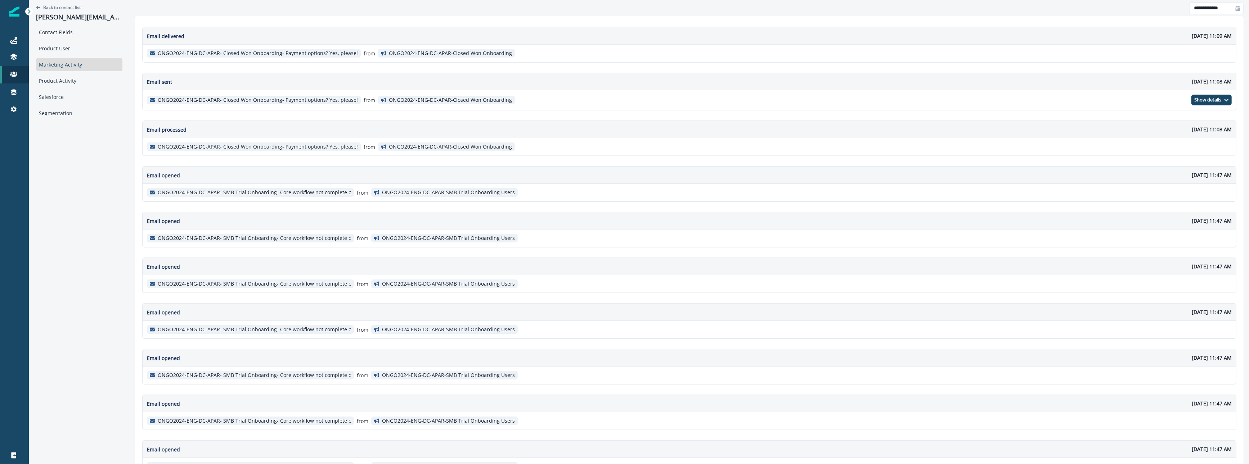
click at [66, 89] on div "Contact Fields Product User Marketing Activity Product Activity Salesforce Segm…" at bounding box center [79, 73] width 86 height 94
click at [63, 81] on div "Product Activity" at bounding box center [79, 80] width 86 height 13
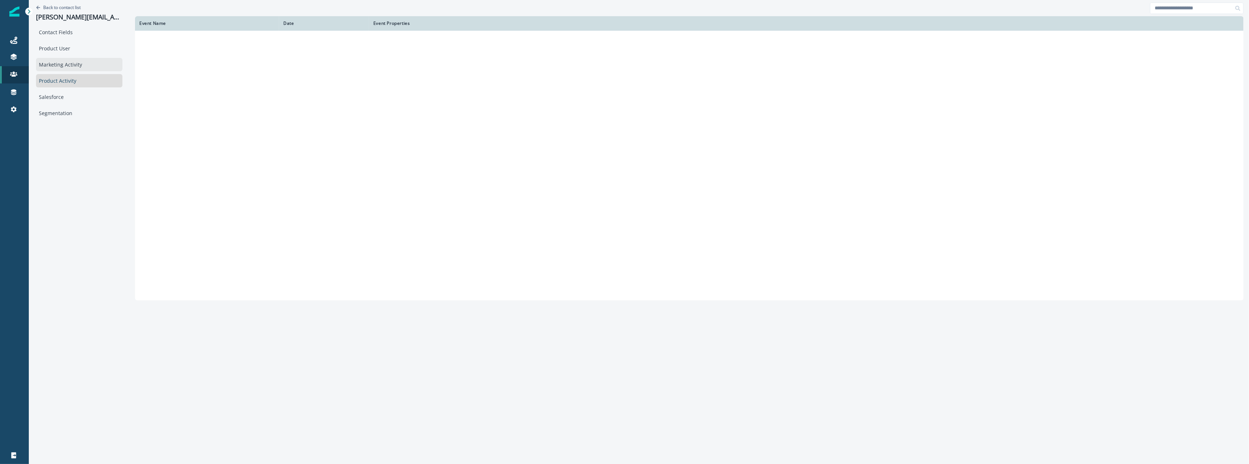
click at [64, 62] on div "Marketing Activity" at bounding box center [79, 64] width 86 height 13
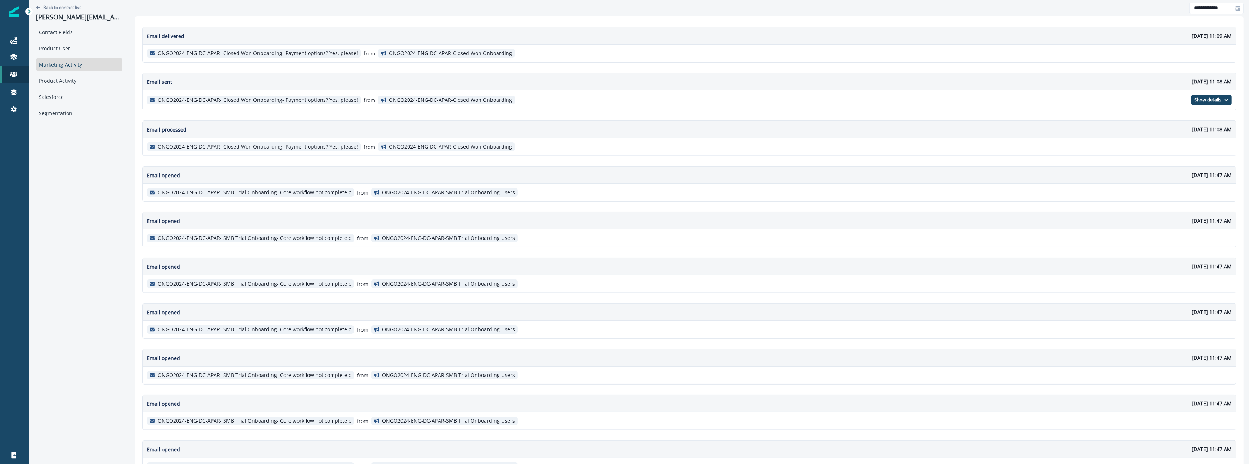
click at [1221, 16] on div "Email delivered September 27, 2025 at 11:09 AM ONGO2024-ENG-DC-APAR- Closed Won…" at bounding box center [689, 378] width 1108 height 725
click at [1220, 9] on input "**********" at bounding box center [1216, 9] width 54 height 12
select select "*"
select select "****"
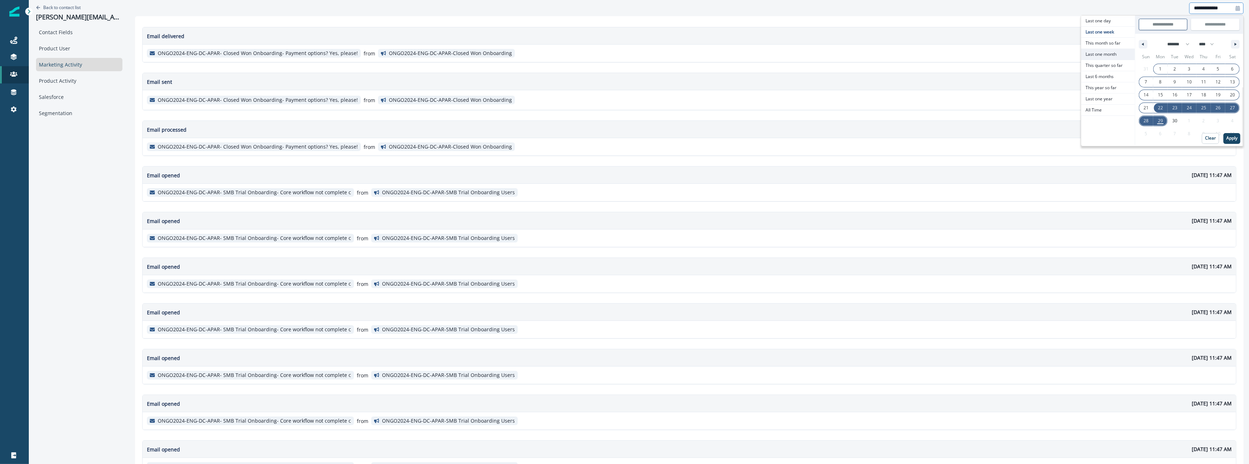
click at [1098, 58] on span "Last one month" at bounding box center [1108, 54] width 54 height 11
type input "**********"
select select "*"
click at [1098, 60] on span "This quarter so far" at bounding box center [1108, 65] width 54 height 11
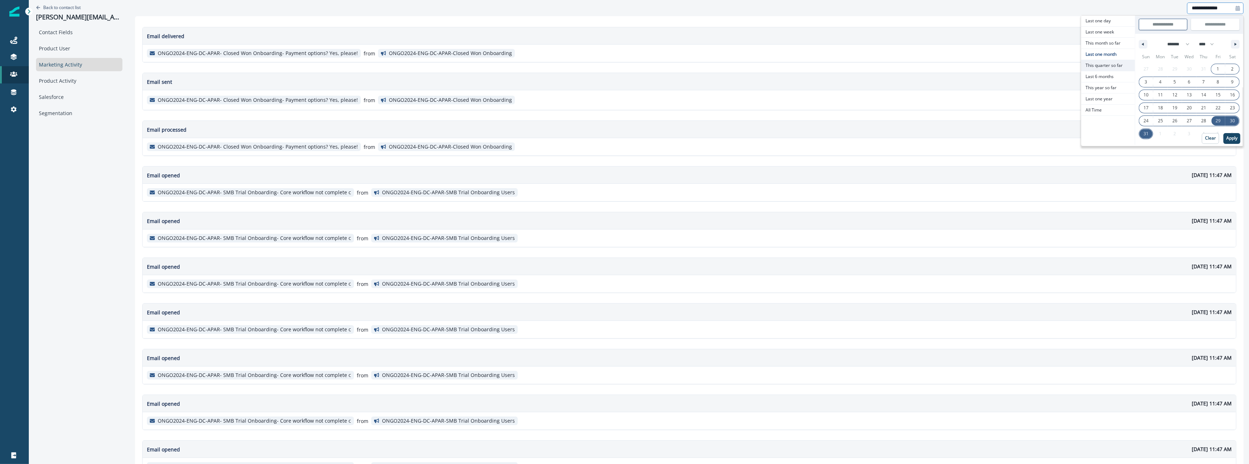
type input "**********"
select select "*"
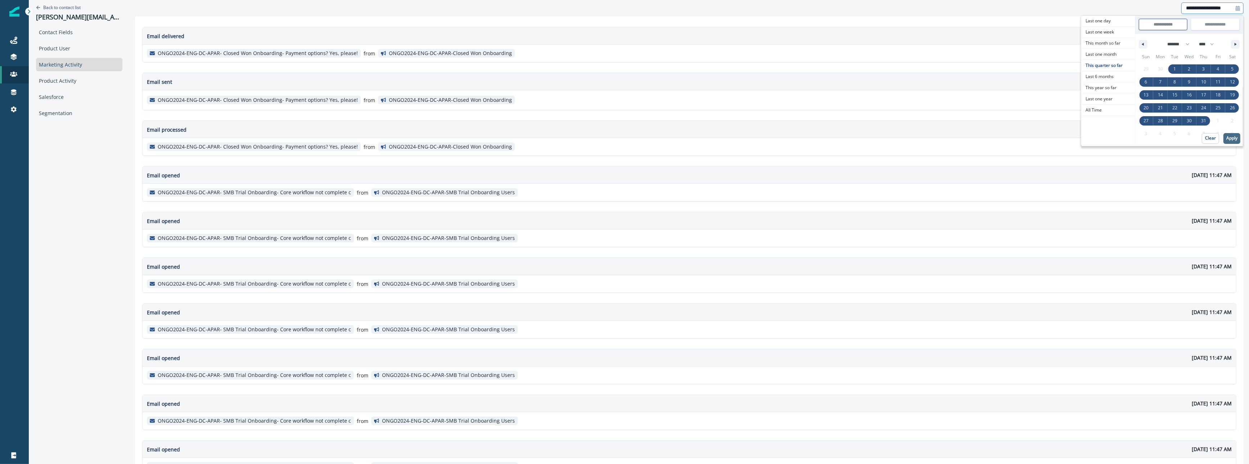
click at [1225, 142] on button "Apply" at bounding box center [1231, 138] width 17 height 11
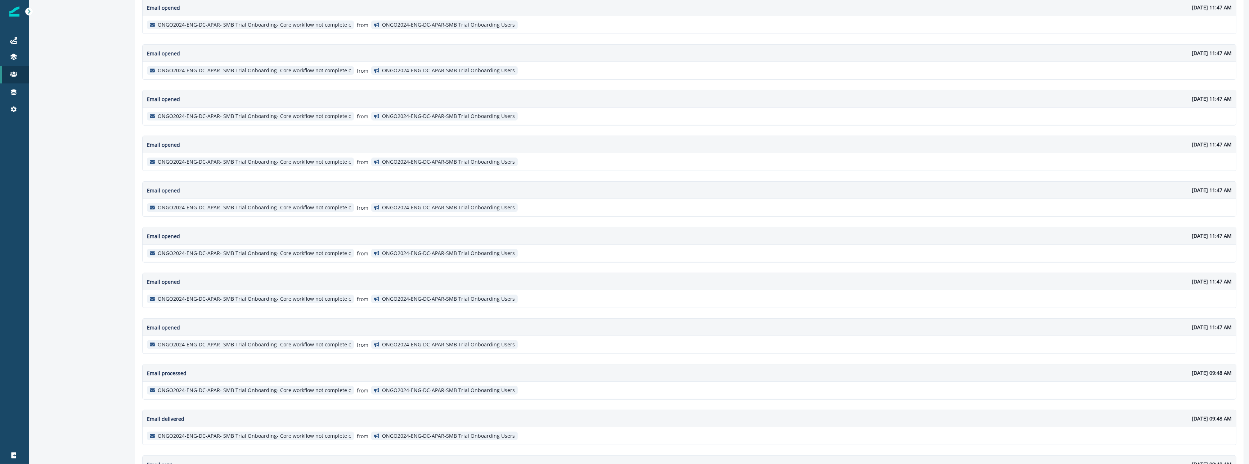
scroll to position [284, 0]
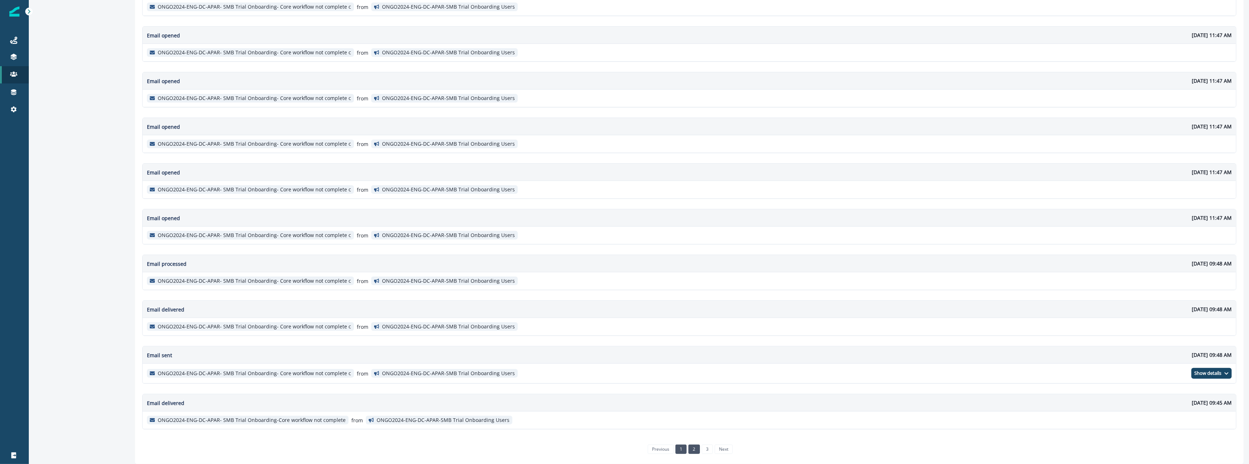
click at [689, 451] on link "2" at bounding box center [693, 449] width 11 height 9
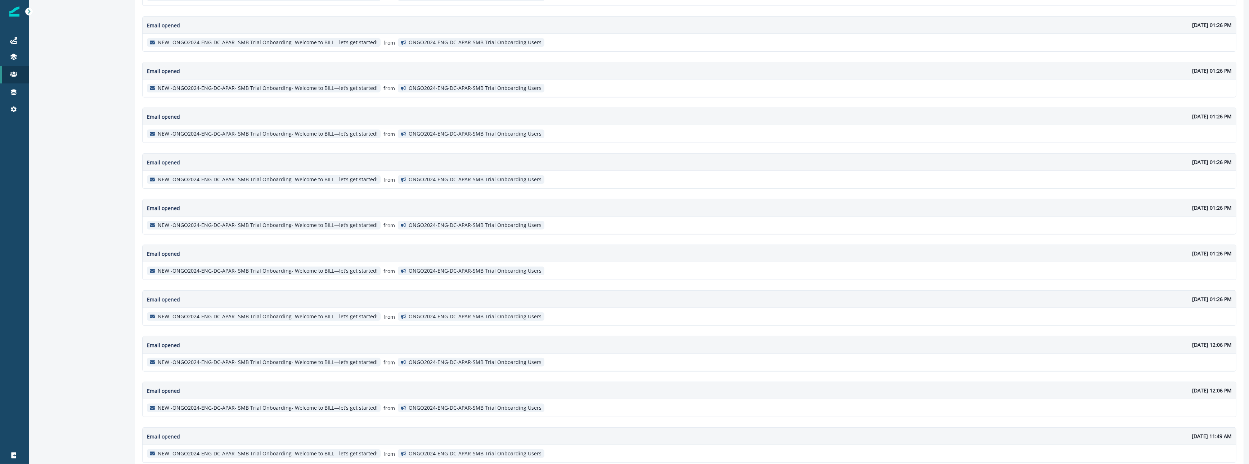
scroll to position [282, 0]
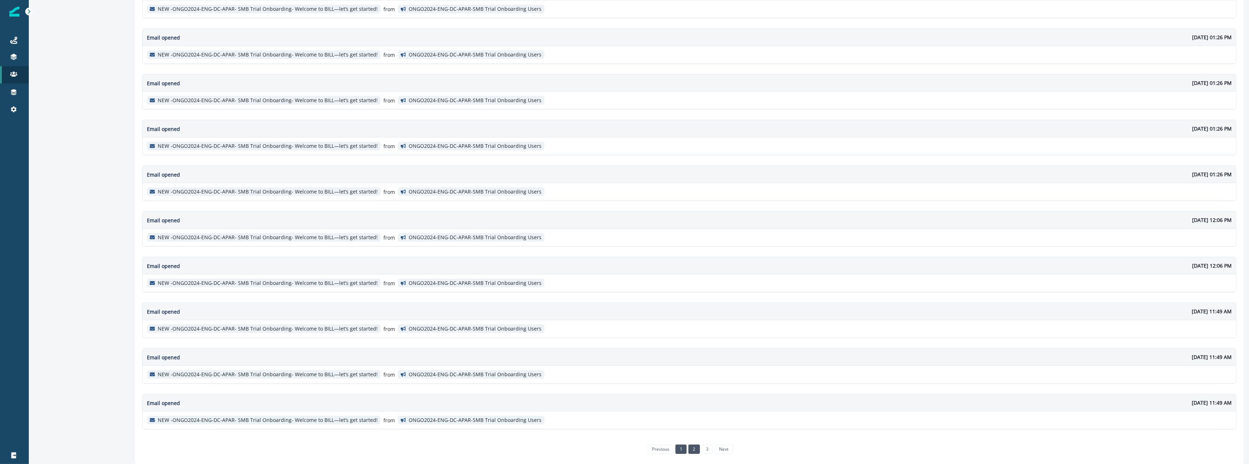
click at [675, 453] on link "1" at bounding box center [680, 449] width 11 height 9
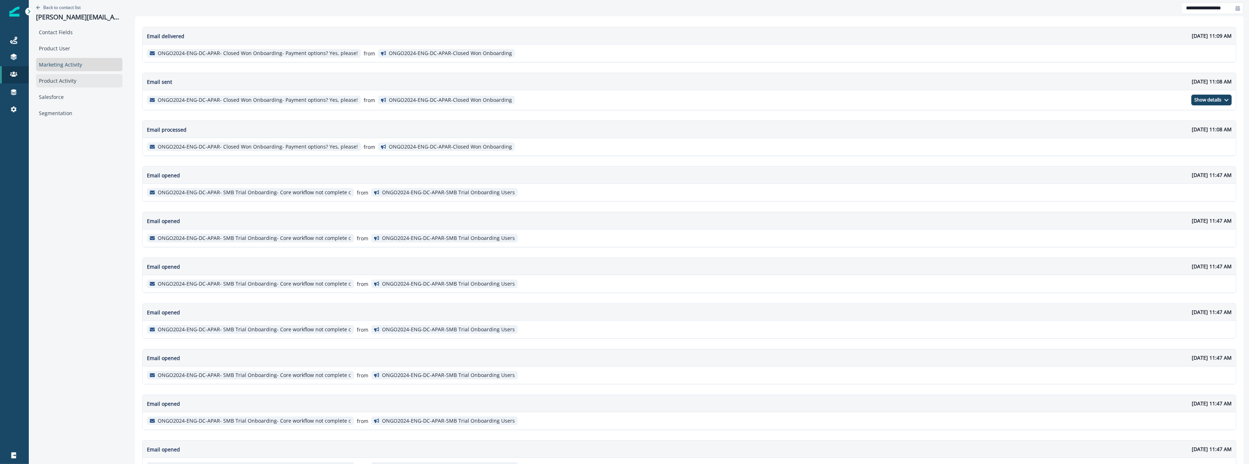
click at [62, 76] on div "Product Activity" at bounding box center [79, 80] width 86 height 13
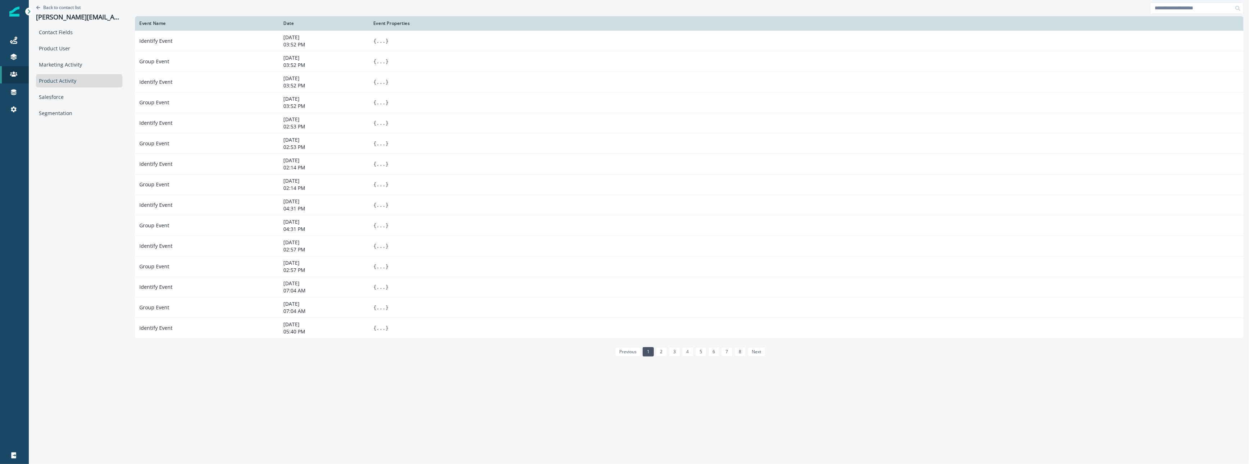
click at [73, 105] on div "Contact Fields Product User Marketing Activity Product Activity Salesforce Segm…" at bounding box center [79, 73] width 86 height 94
click at [69, 70] on div "Marketing Activity" at bounding box center [79, 64] width 86 height 13
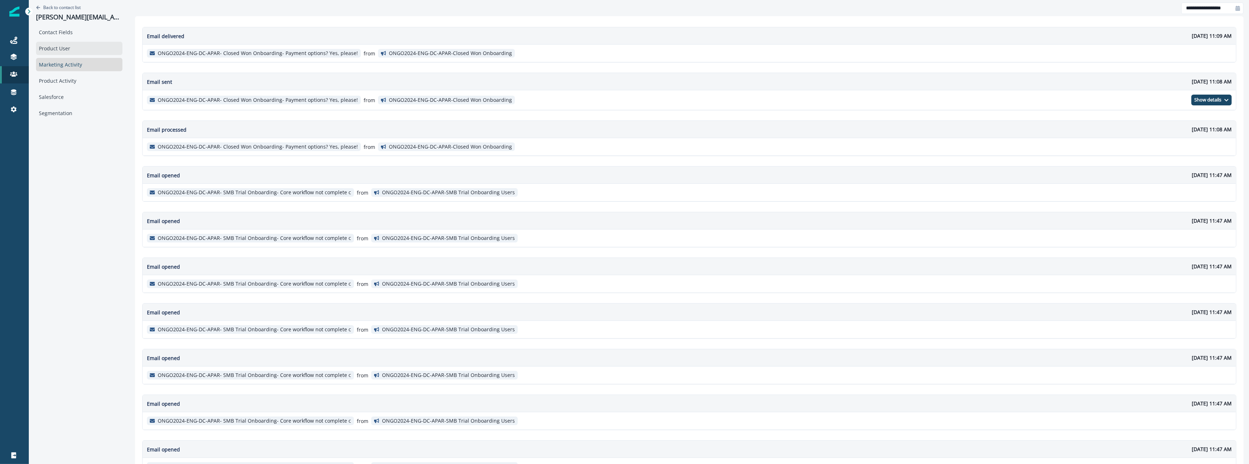
click at [69, 50] on div "Product User" at bounding box center [79, 48] width 86 height 13
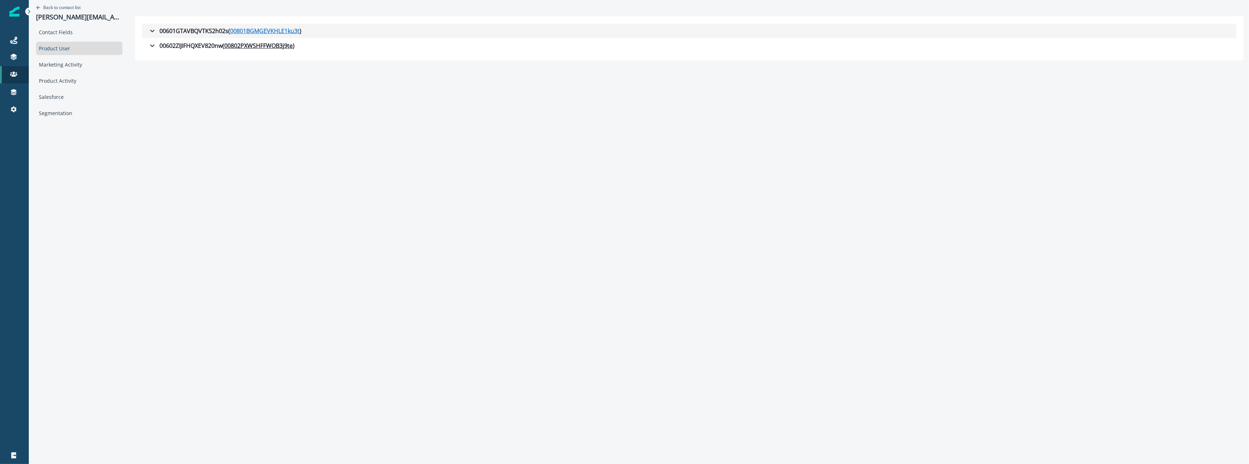
click at [236, 31] on u "00801BGMGEVKHLE1ku3t" at bounding box center [264, 31] width 69 height 9
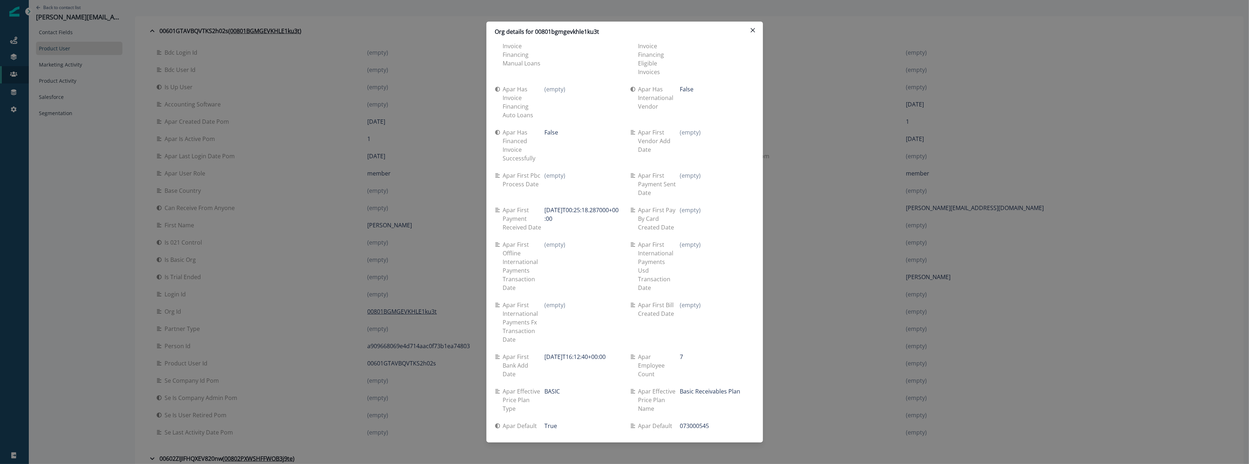
scroll to position [2974, 0]
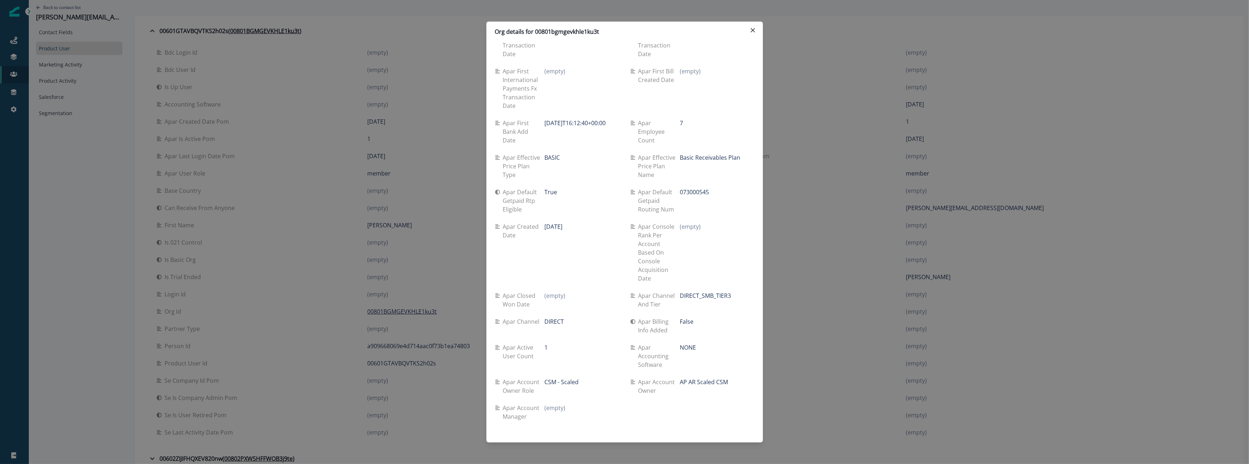
click at [166, 166] on div "Org details for 00801bgmgevkhle1ku3t Se travel spend lifetime (empty) Se spend …" at bounding box center [624, 232] width 1249 height 464
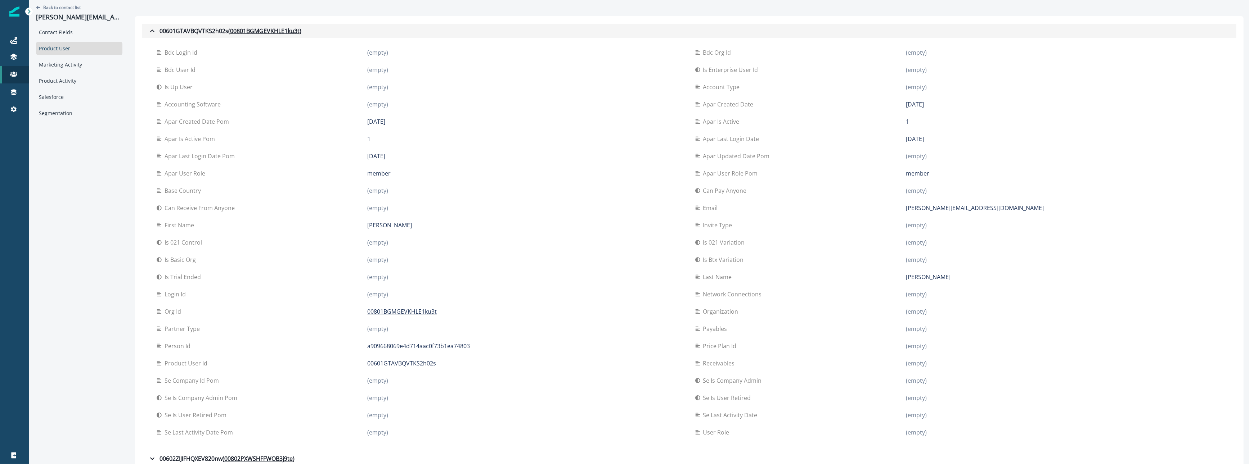
click at [148, 28] on icon "button" at bounding box center [152, 31] width 9 height 9
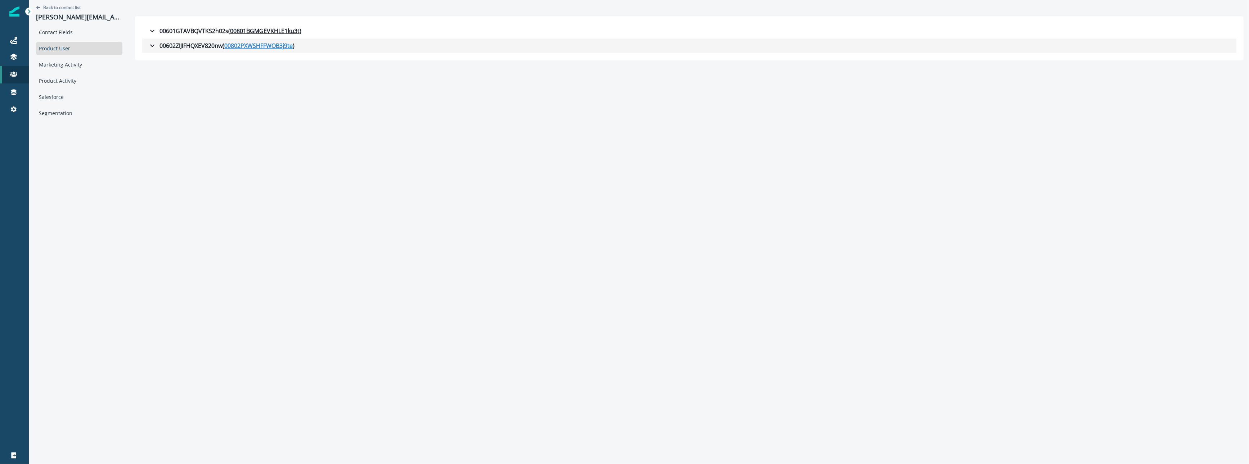
click at [242, 46] on u "00802PXWSHFFWOB3j9te" at bounding box center [258, 45] width 68 height 9
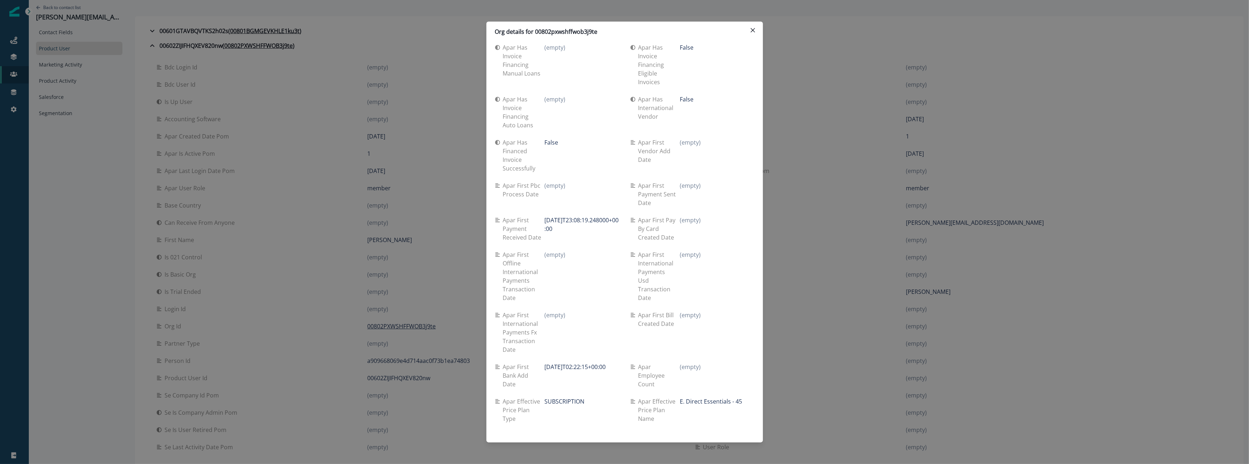
scroll to position [2878, 0]
click at [1045, 163] on div "Org details for 00802pxwshffwob3j9te Se travel spend lifetime (empty) Se spend …" at bounding box center [624, 232] width 1249 height 464
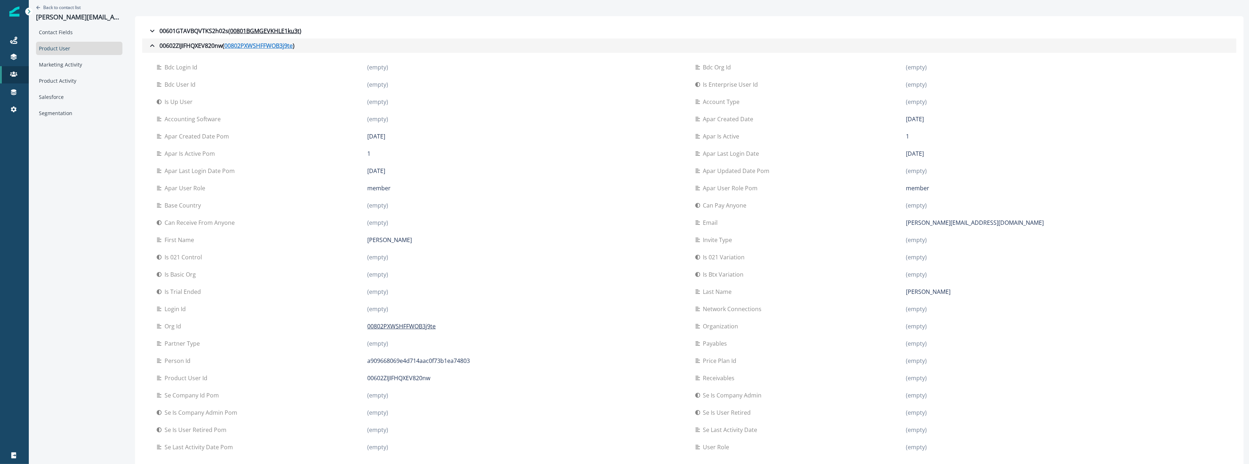
click at [259, 48] on u "00802PXWSHFFWOB3j9te" at bounding box center [258, 45] width 68 height 9
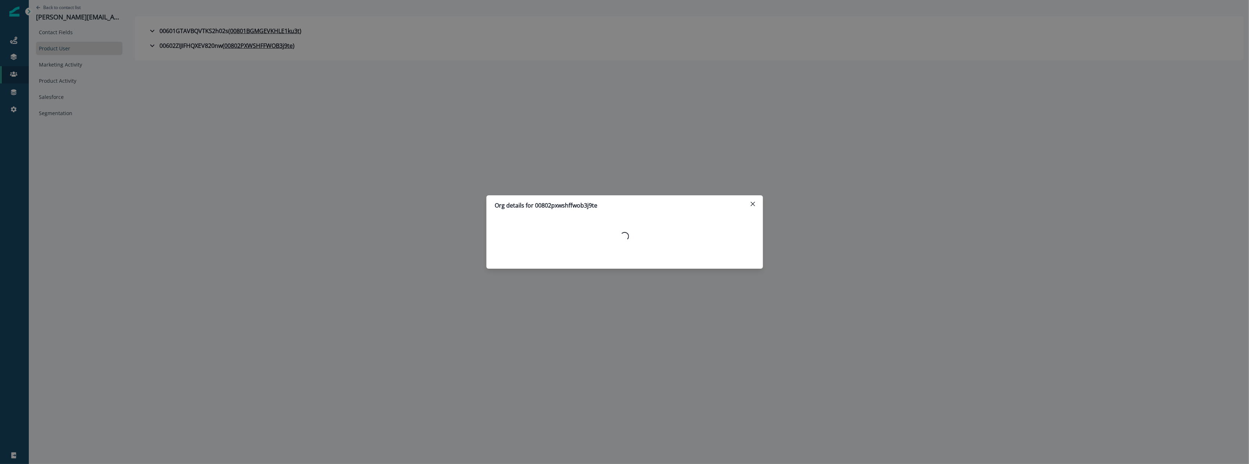
click at [1088, 187] on div "Org details for 00802pxwshffwob3j9te Loading..." at bounding box center [624, 232] width 1249 height 464
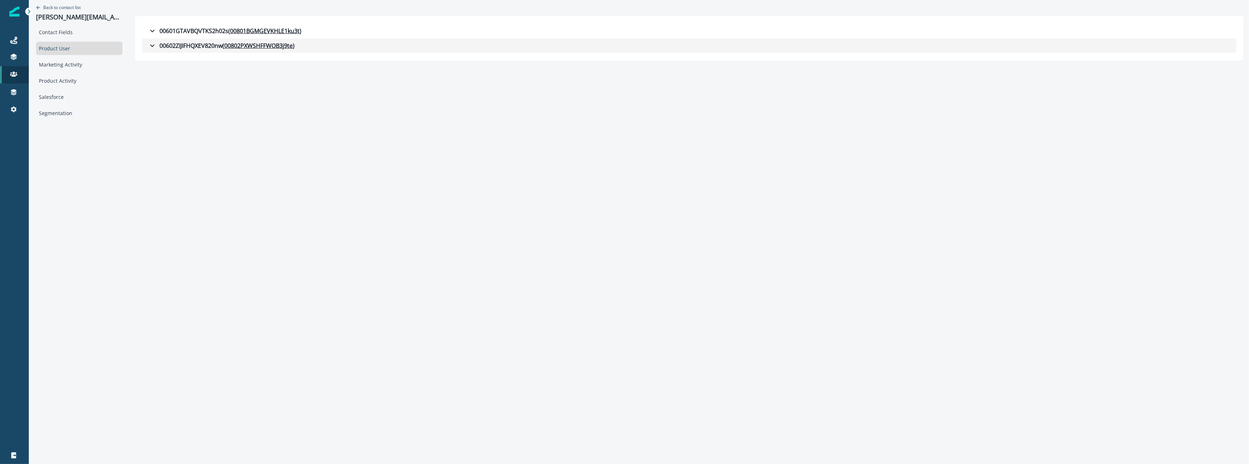
drag, startPoint x: 303, startPoint y: 48, endPoint x: 211, endPoint y: 46, distance: 91.8
click at [211, 46] on button "00602ZIJIFHQXEV820nw ( 00802PXWSHFFWOB3j9te )" at bounding box center [689, 46] width 1094 height 14
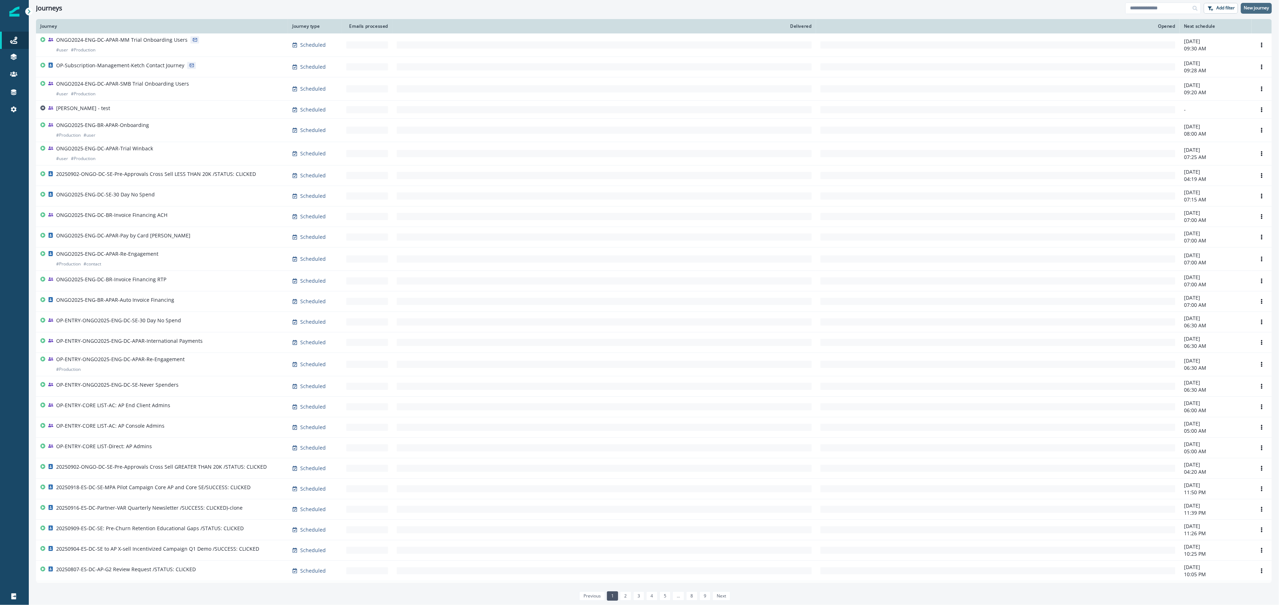
click at [1268, 7] on p "New journey" at bounding box center [1256, 7] width 25 height 5
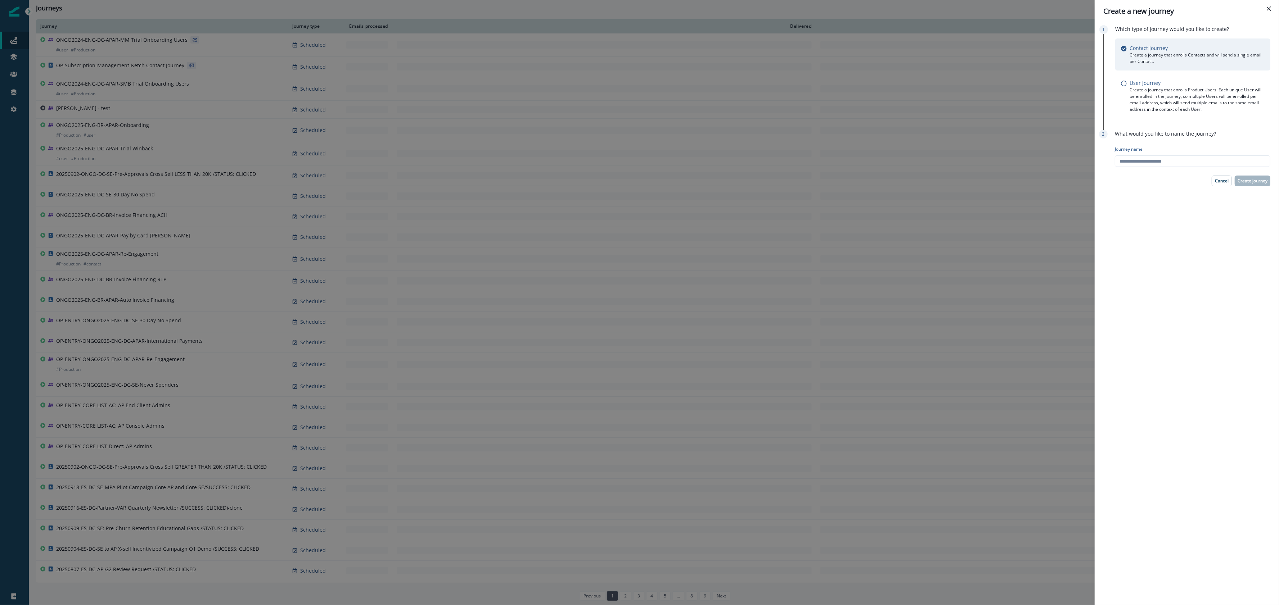
click at [990, 181] on div "Create a new journey Which type of Journey would you like to create? Contact jo…" at bounding box center [639, 302] width 1279 height 605
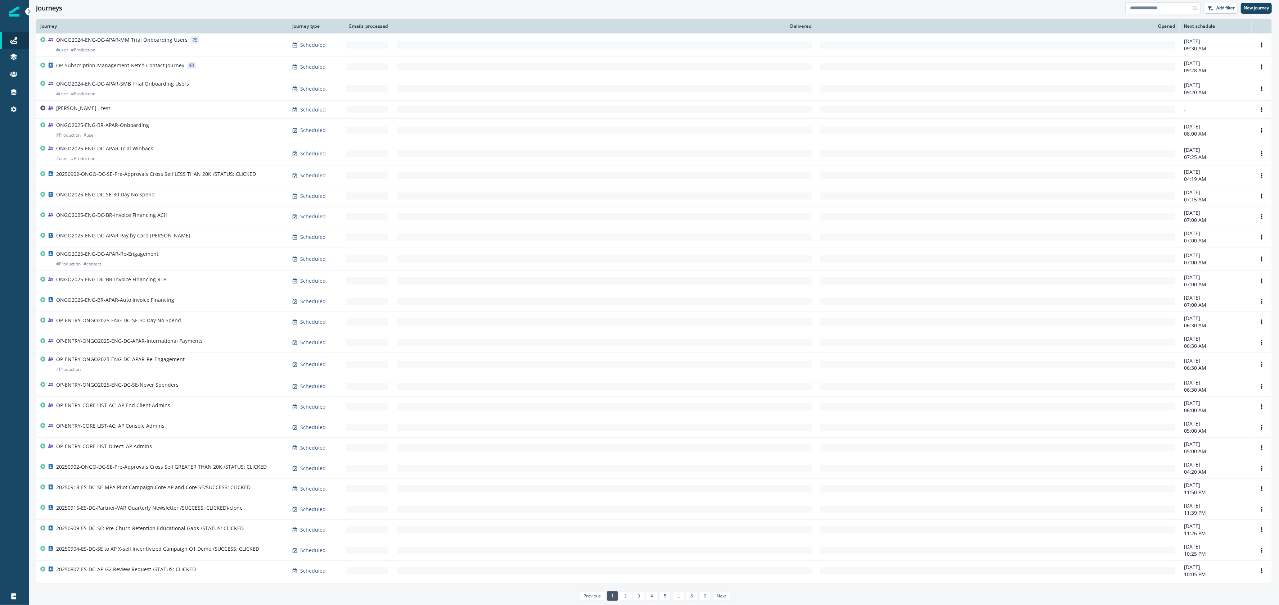
click at [1168, 3] on input at bounding box center [1163, 9] width 76 height 12
type input "*"
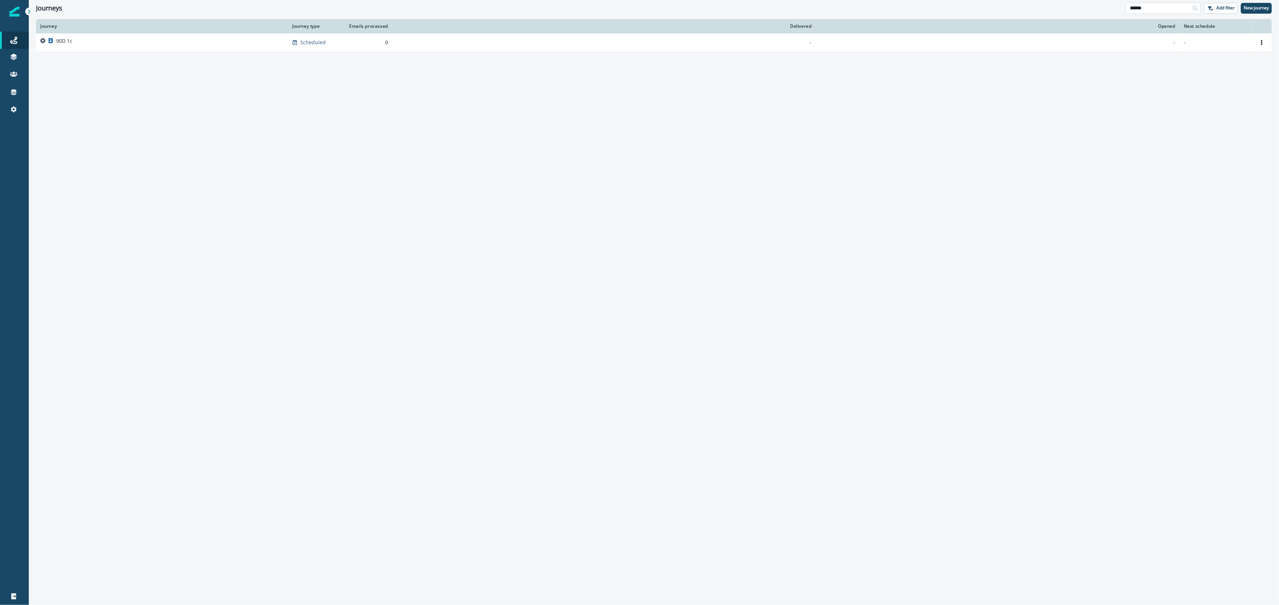
type input "******"
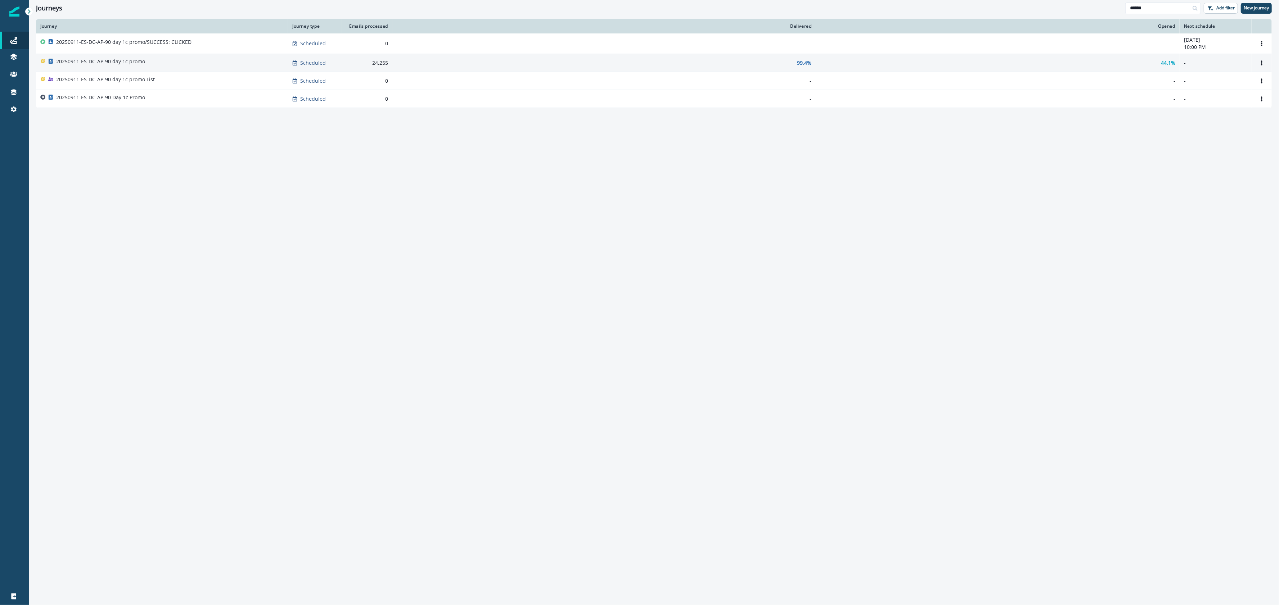
click at [180, 60] on div "20250911-ES-DC-AP-90 day 1c promo" at bounding box center [161, 63] width 243 height 10
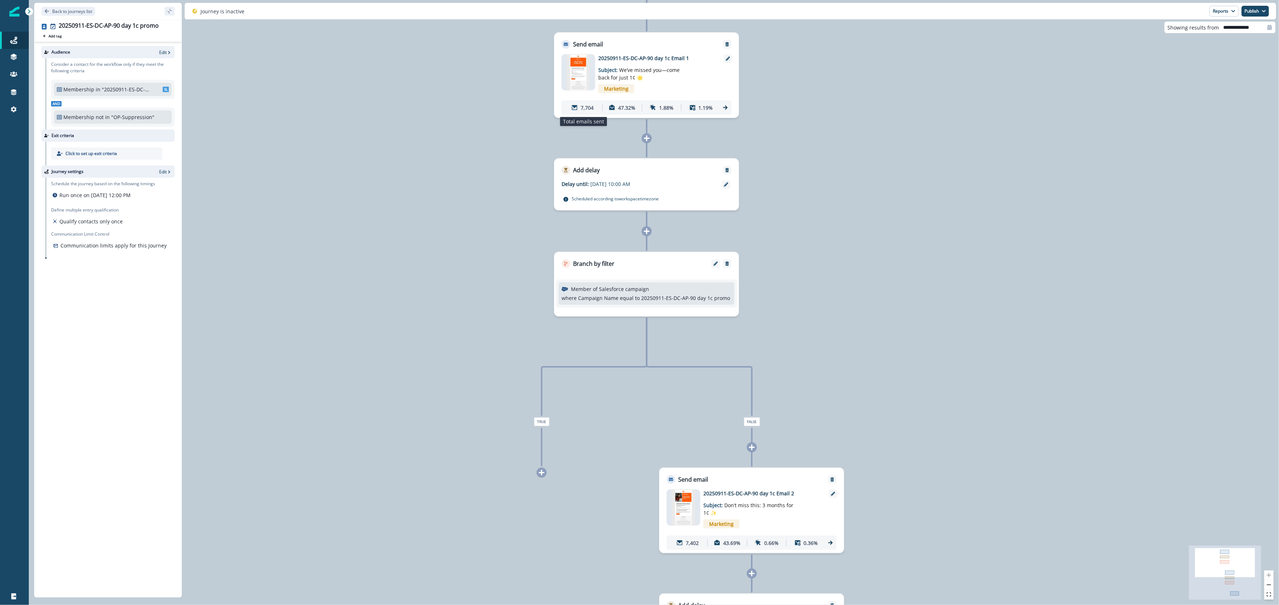
click at [581, 110] on p "7,704" at bounding box center [587, 108] width 13 height 8
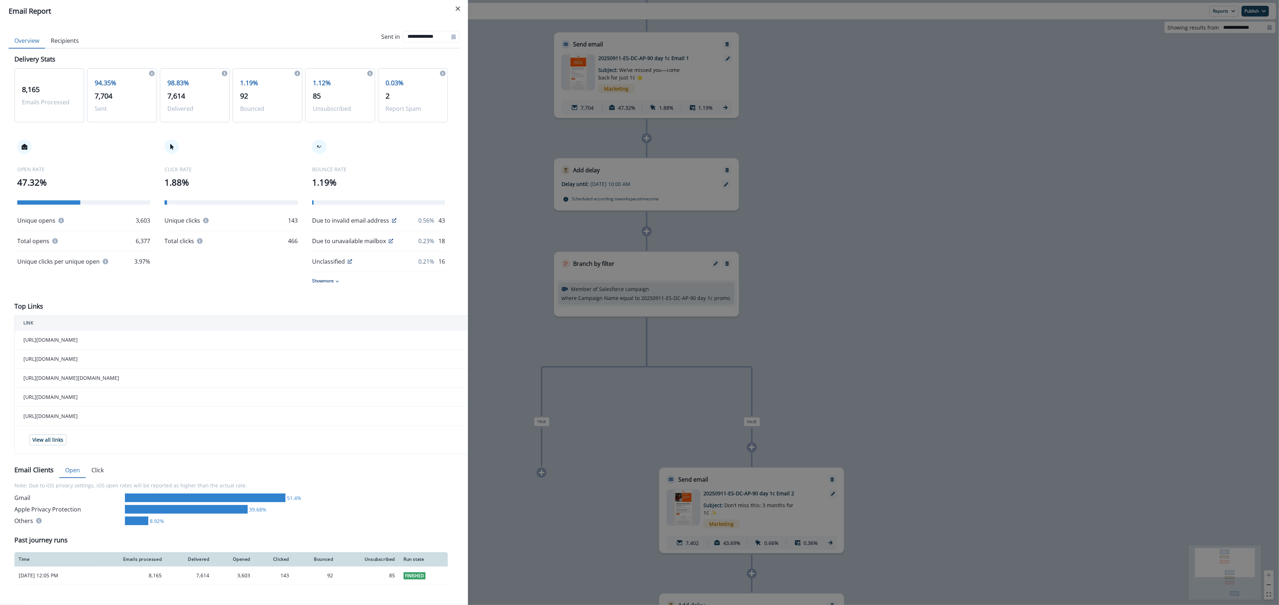
scroll to position [3, 0]
click at [691, 193] on div "**********" at bounding box center [639, 302] width 1279 height 605
